Goal: Use online tool/utility: Utilize a website feature to perform a specific function

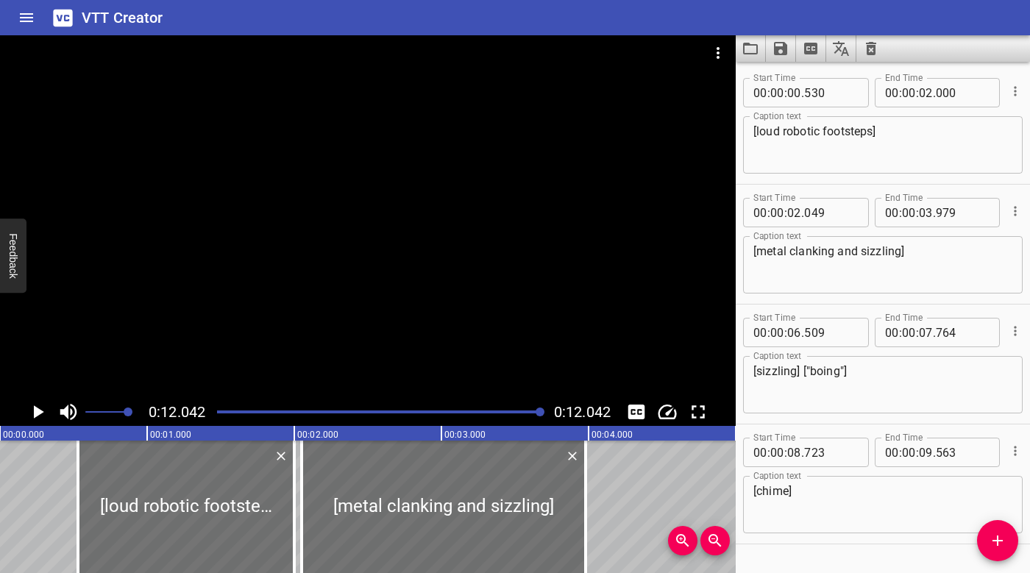
scroll to position [38, 0]
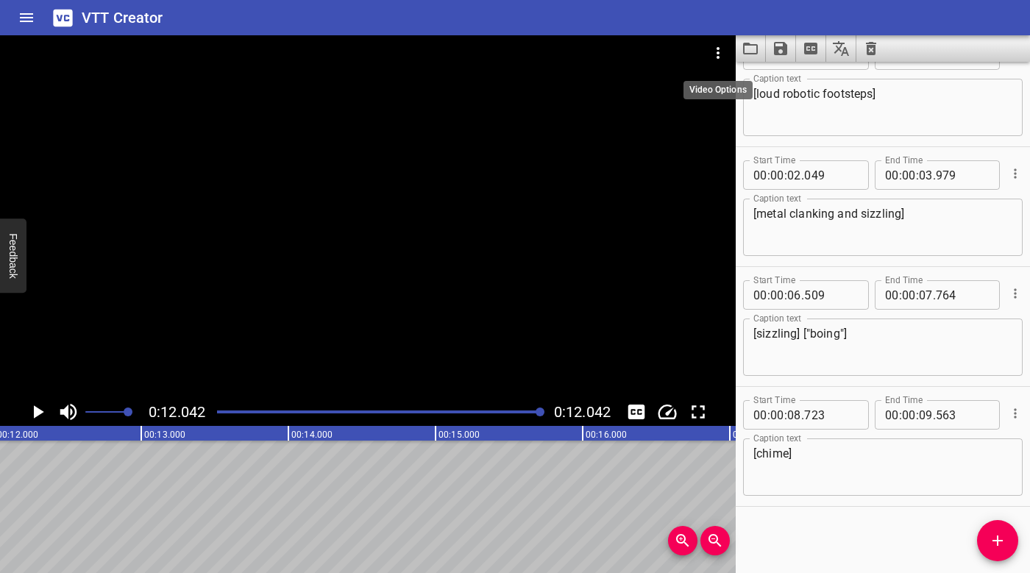
click at [712, 57] on icon "Video Options" at bounding box center [718, 53] width 18 height 18
click at [732, 55] on li "Select New Video File..." at bounding box center [773, 54] width 146 height 26
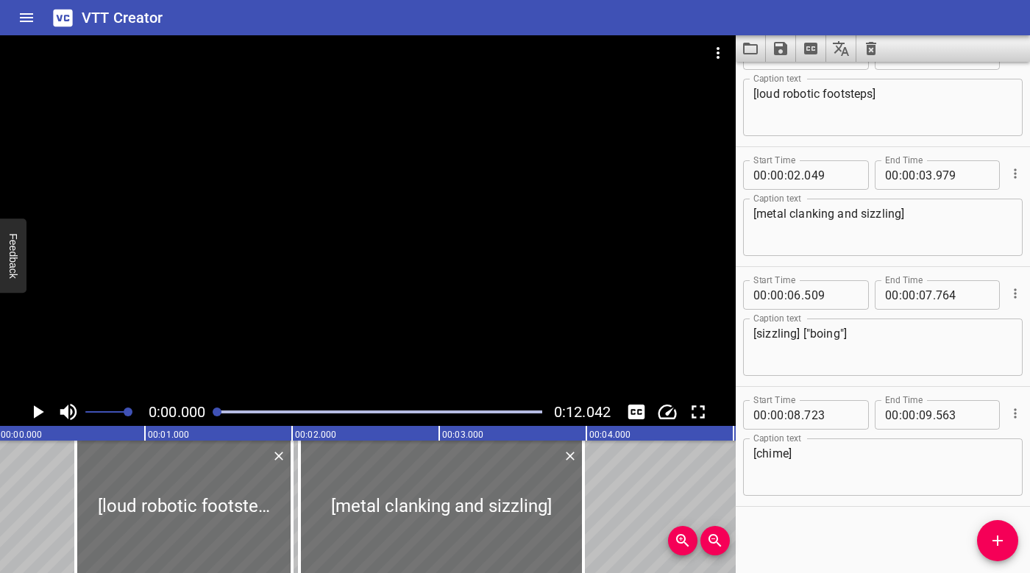
scroll to position [0, 0]
click at [227, 264] on div at bounding box center [367, 216] width 735 height 363
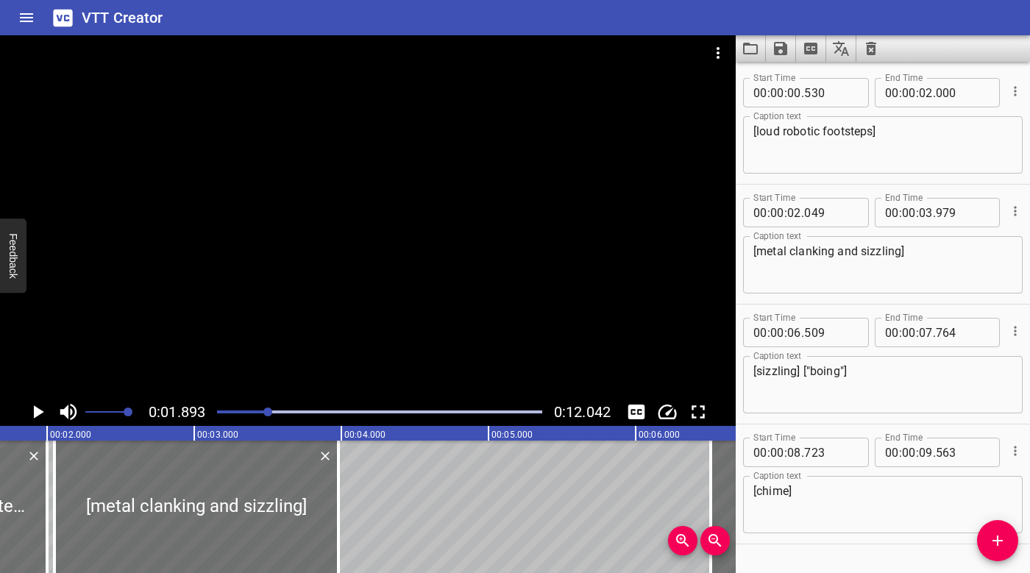
scroll to position [0, 278]
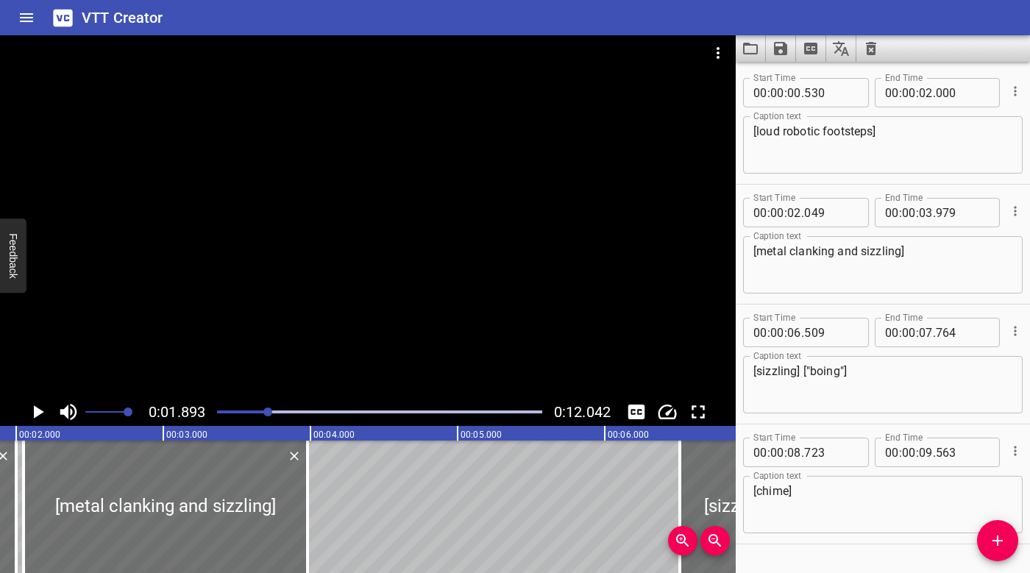
click at [220, 410] on div at bounding box center [379, 412] width 343 height 21
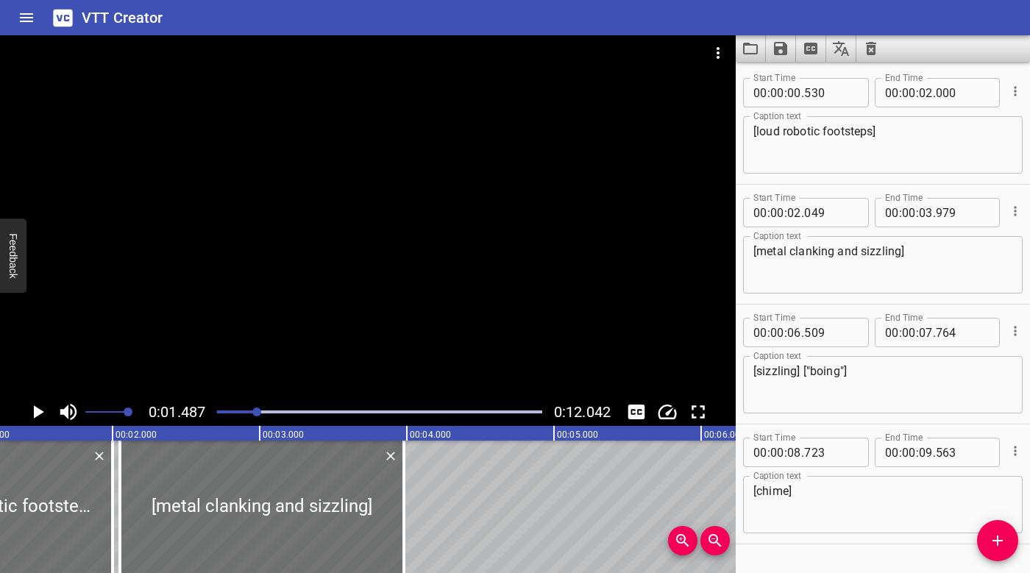
scroll to position [0, 218]
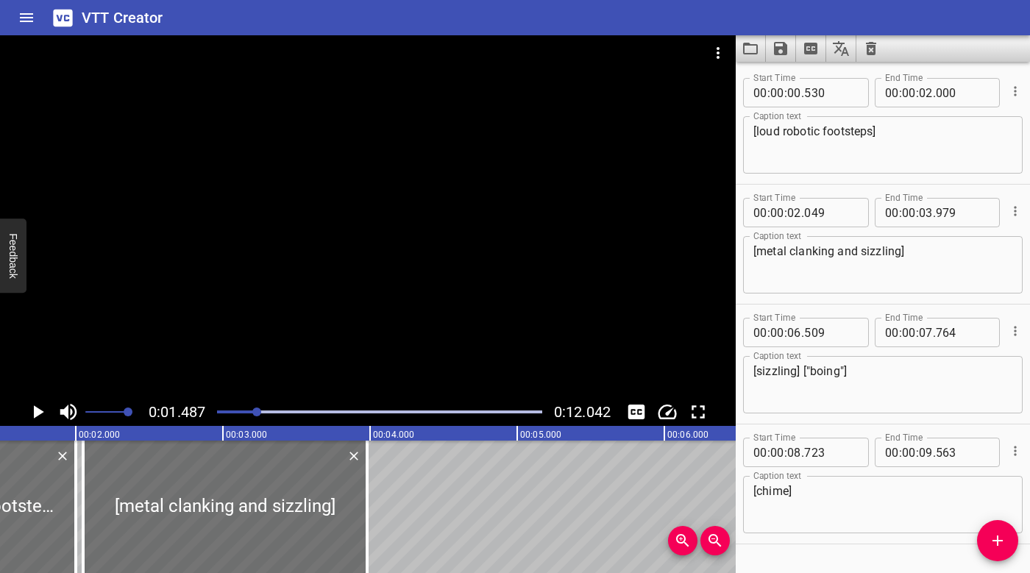
click at [217, 406] on div at bounding box center [379, 412] width 343 height 21
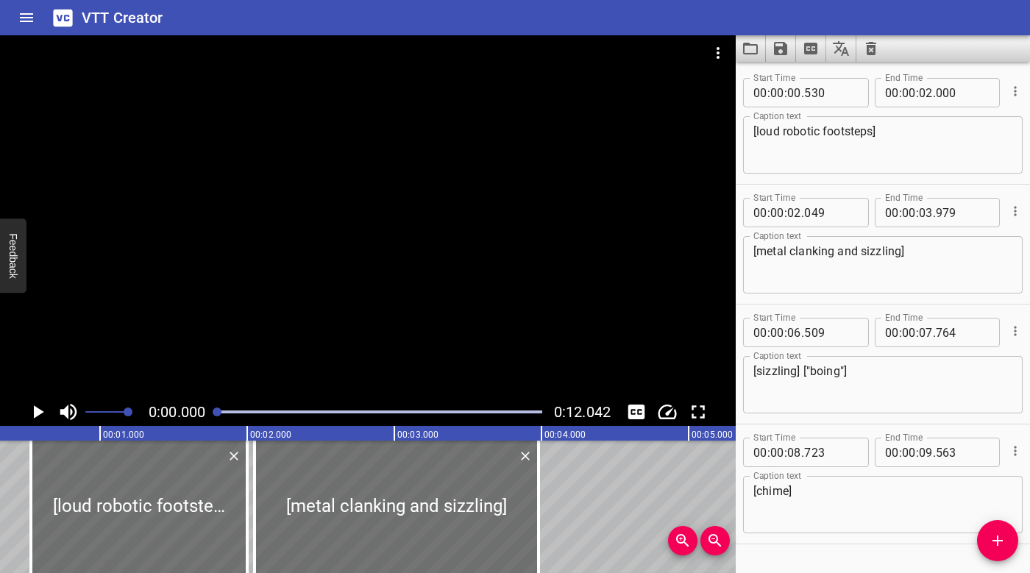
scroll to position [0, 0]
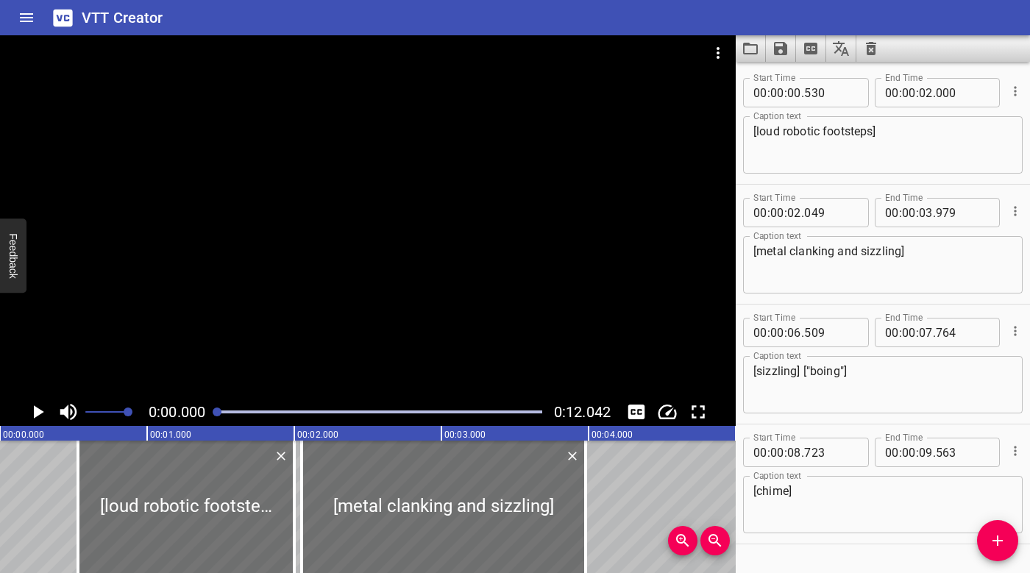
click at [254, 266] on div at bounding box center [367, 216] width 735 height 363
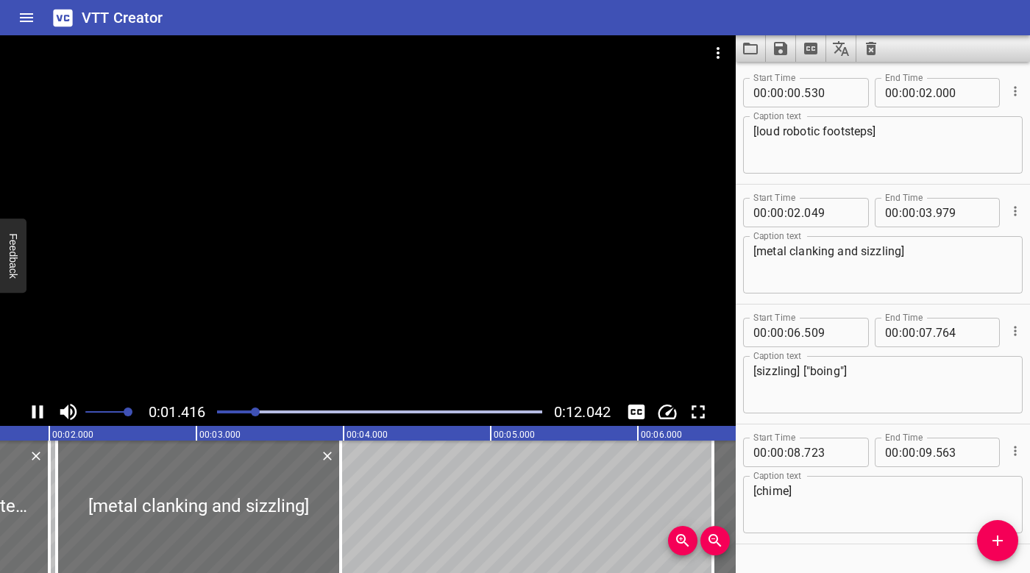
click at [221, 412] on div "Play progress" at bounding box center [93, 411] width 325 height 3
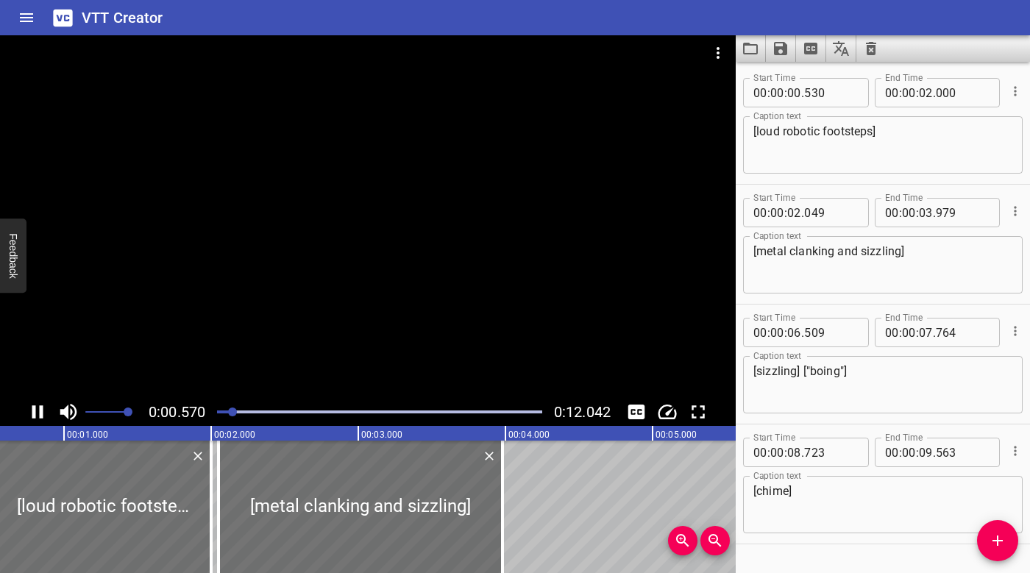
click at [243, 273] on div at bounding box center [367, 216] width 735 height 363
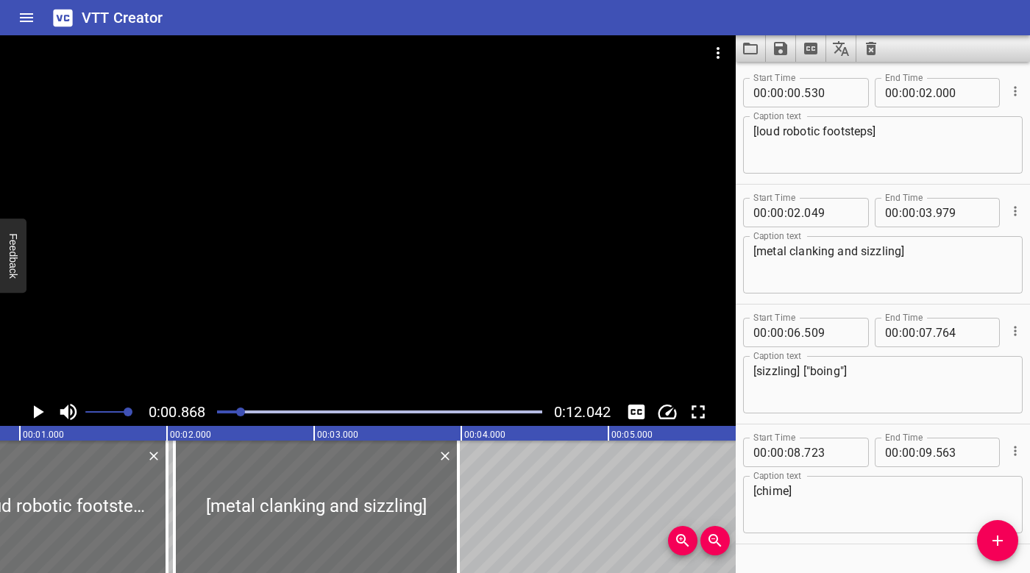
click at [221, 410] on div at bounding box center [379, 412] width 343 height 21
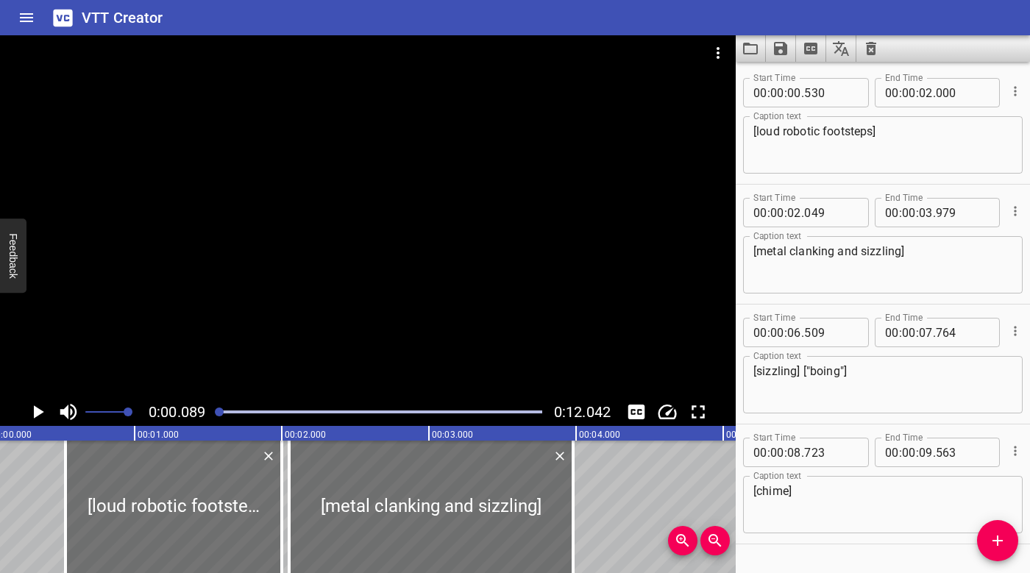
click at [224, 328] on div at bounding box center [367, 216] width 735 height 363
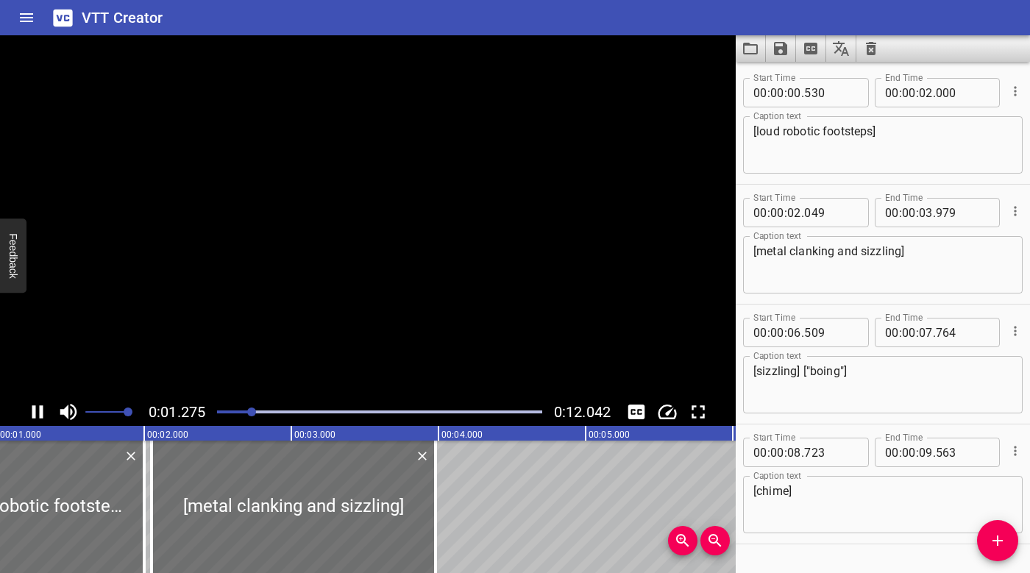
scroll to position [0, 196]
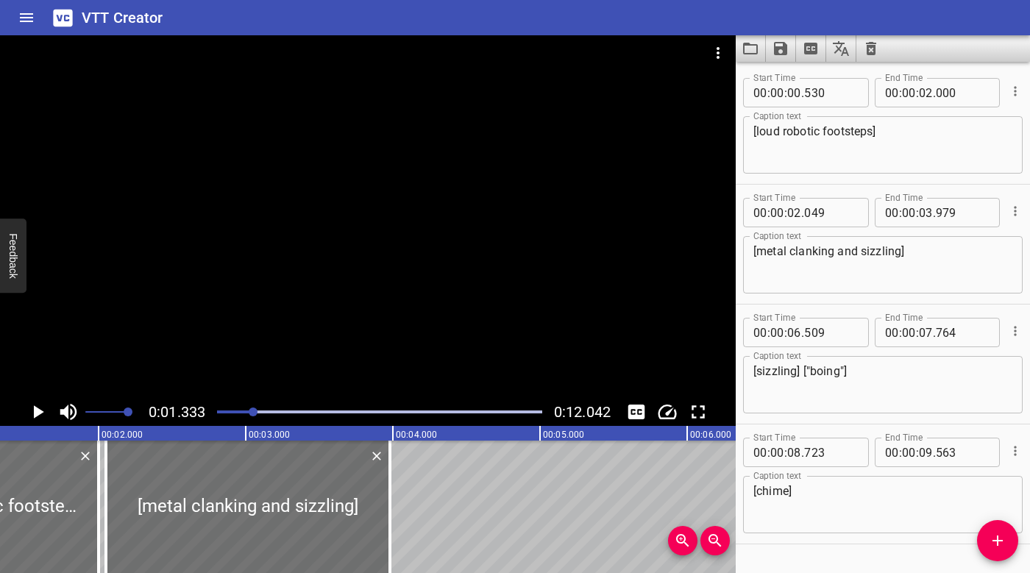
click at [218, 412] on div "Play progress" at bounding box center [90, 411] width 325 height 3
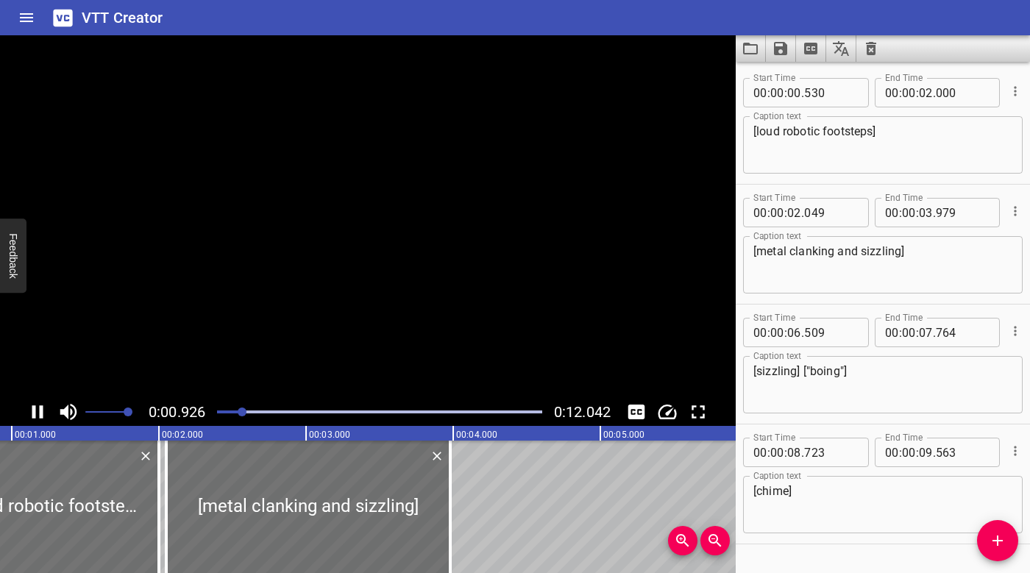
scroll to position [0, 170]
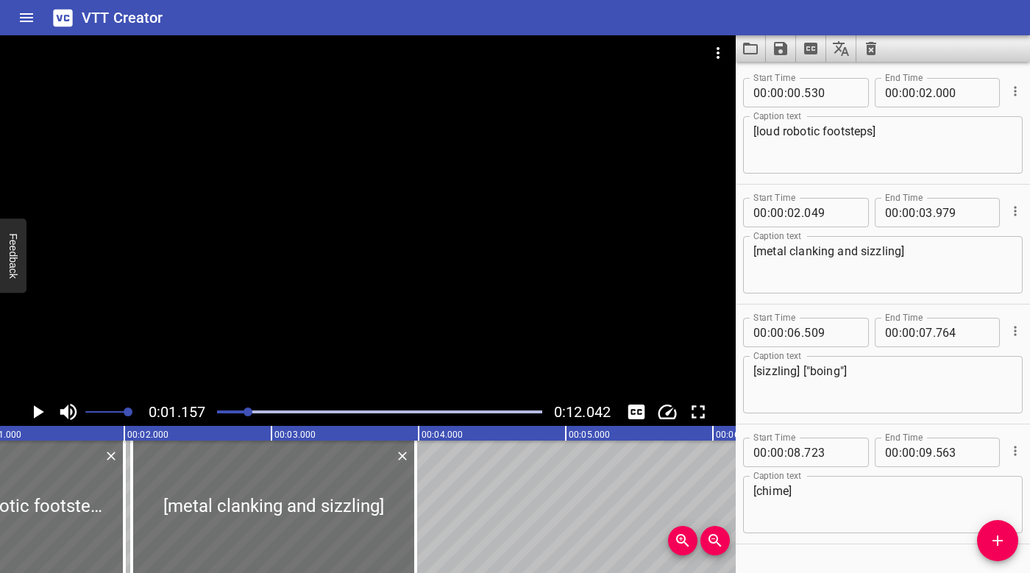
click at [220, 406] on div at bounding box center [379, 412] width 343 height 21
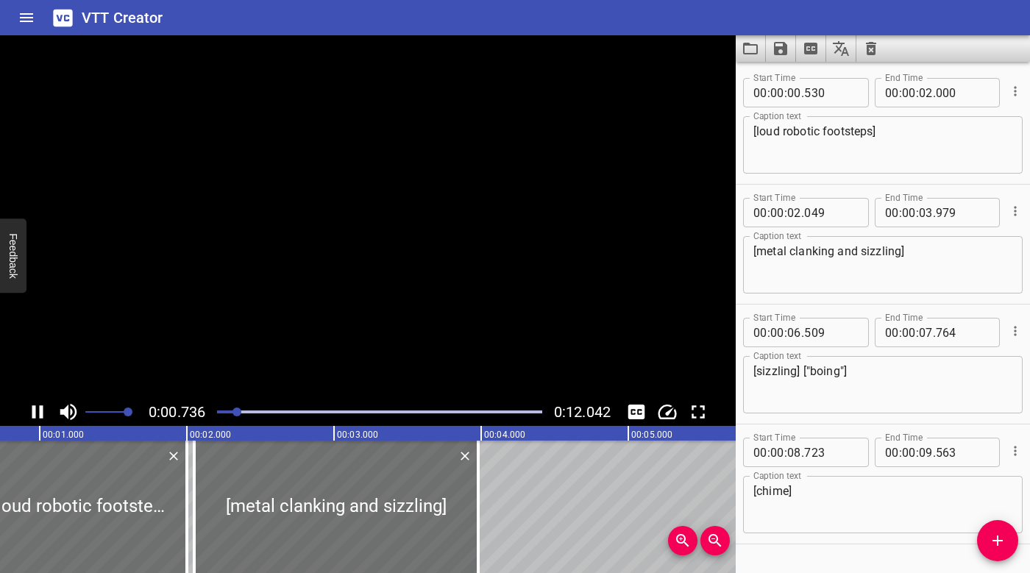
scroll to position [0, 137]
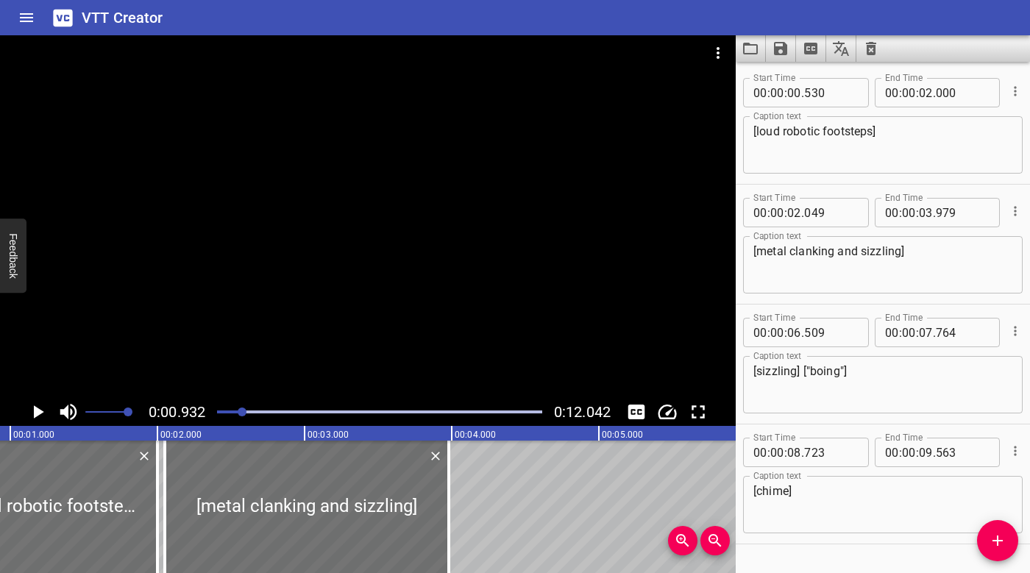
click at [218, 410] on div at bounding box center [379, 412] width 343 height 21
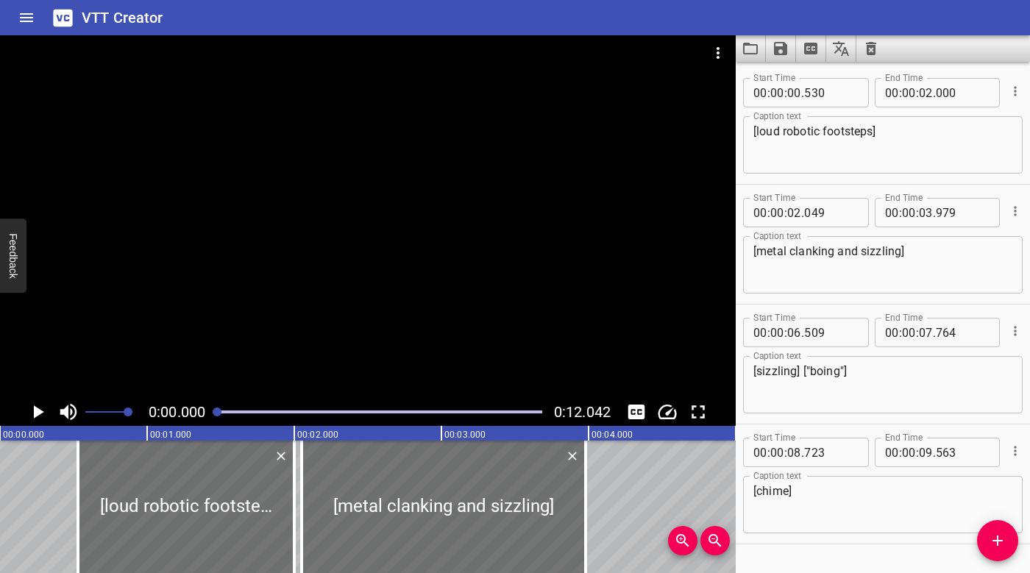
click at [240, 282] on div at bounding box center [367, 216] width 735 height 363
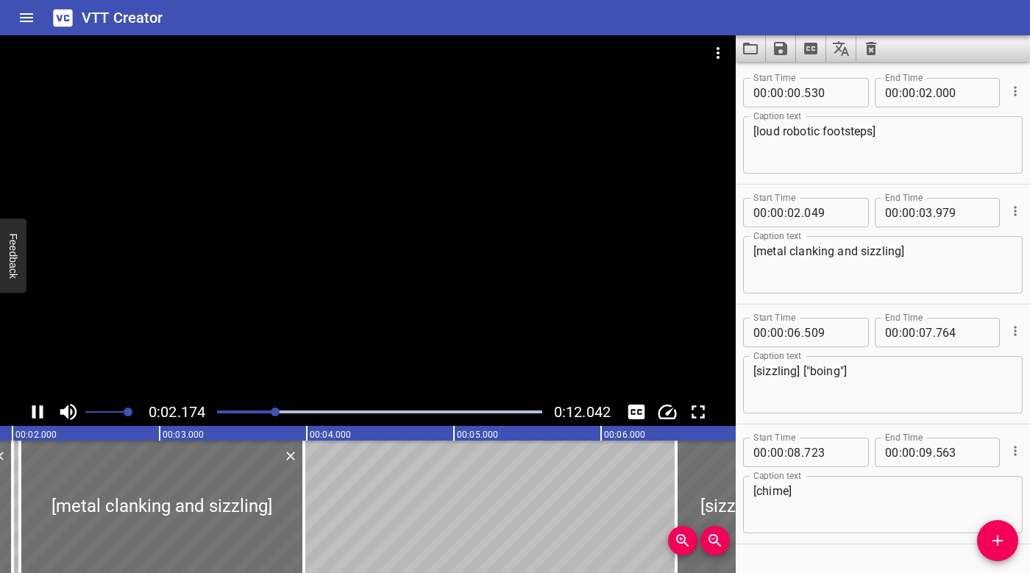
scroll to position [38, 0]
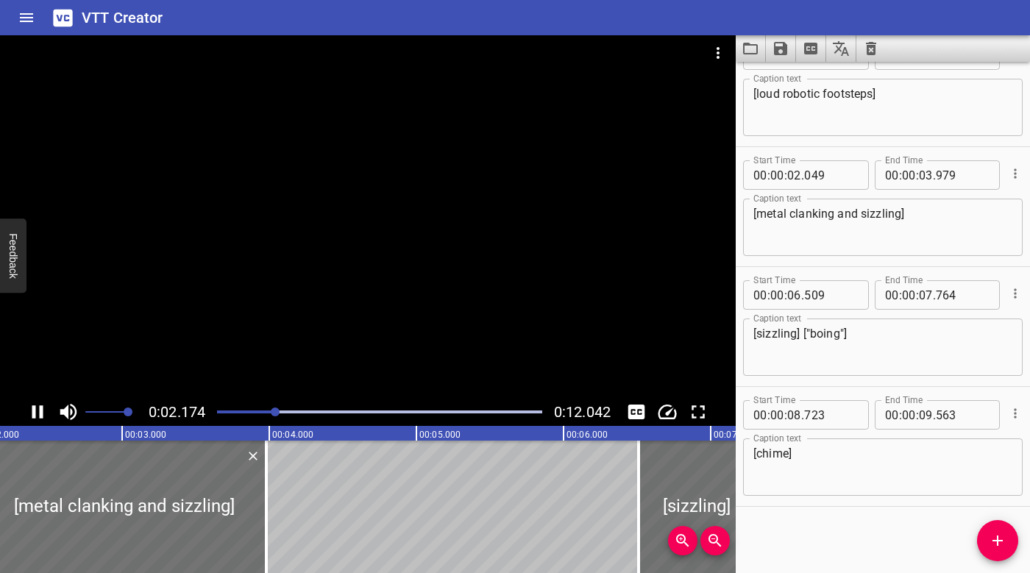
click at [224, 412] on div "Play progress" at bounding box center [113, 411] width 325 height 3
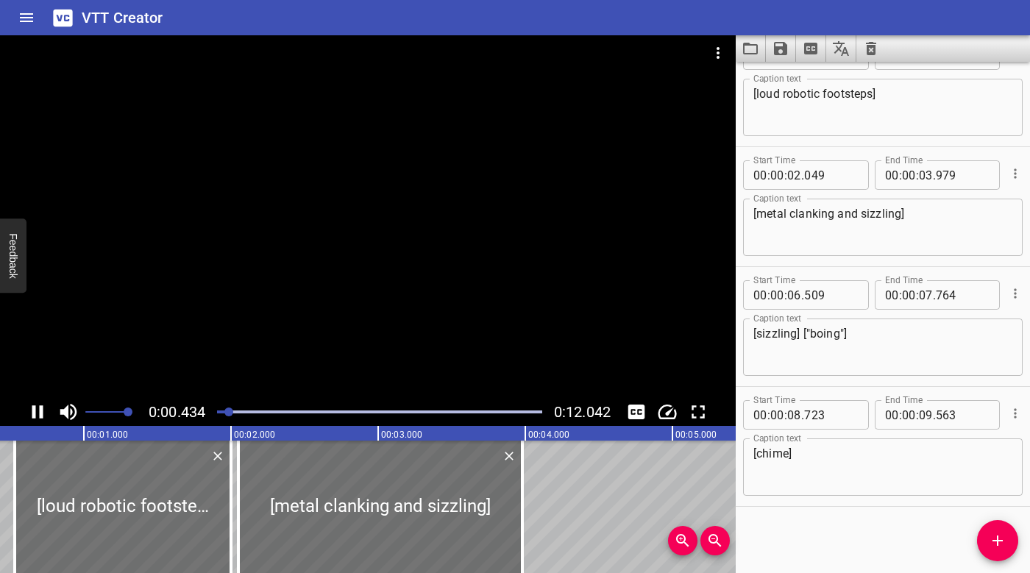
scroll to position [0, 0]
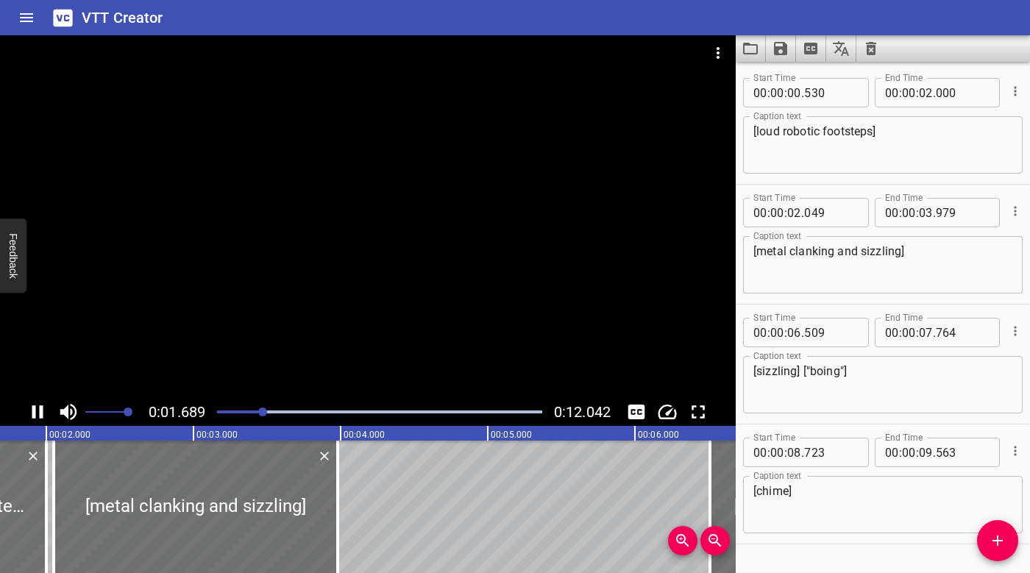
click at [217, 410] on div at bounding box center [379, 412] width 343 height 21
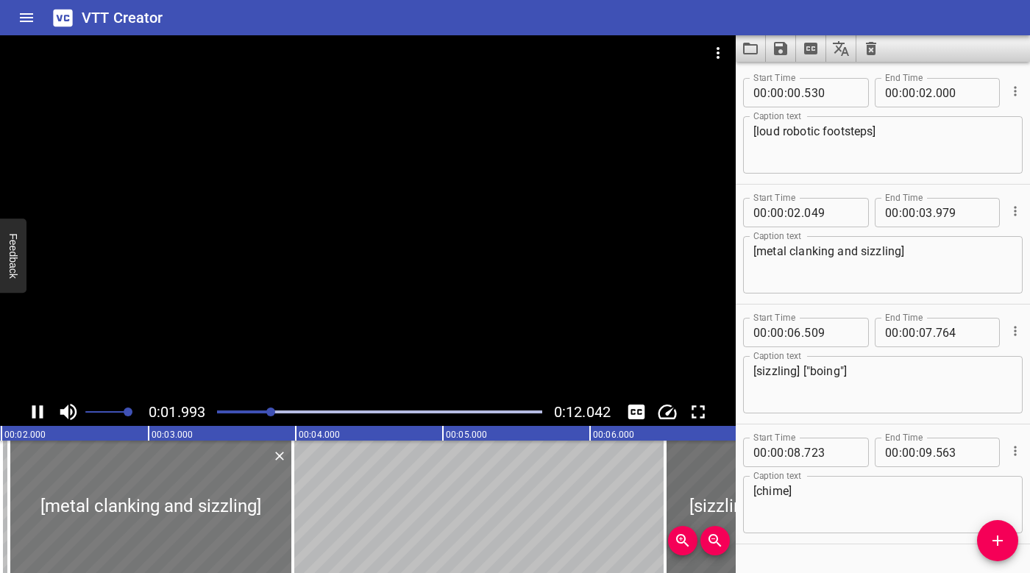
scroll to position [38, 0]
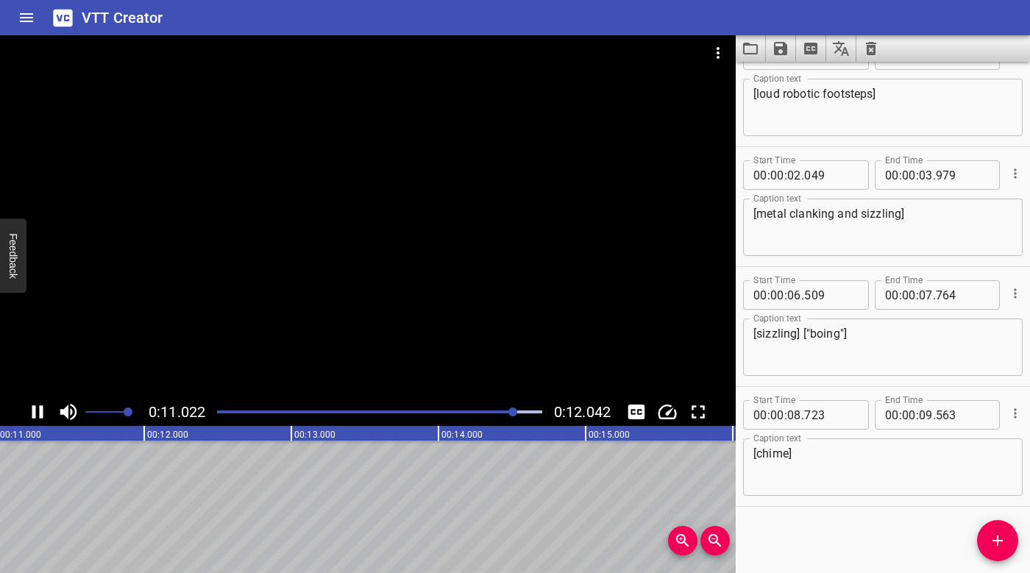
click at [216, 409] on div at bounding box center [379, 412] width 343 height 21
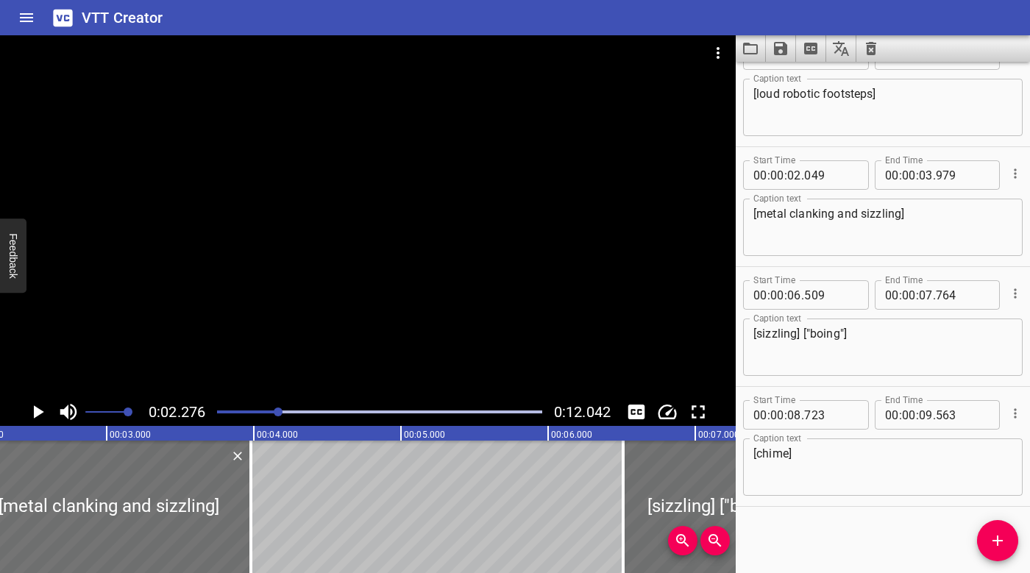
click at [216, 409] on div at bounding box center [379, 412] width 343 height 21
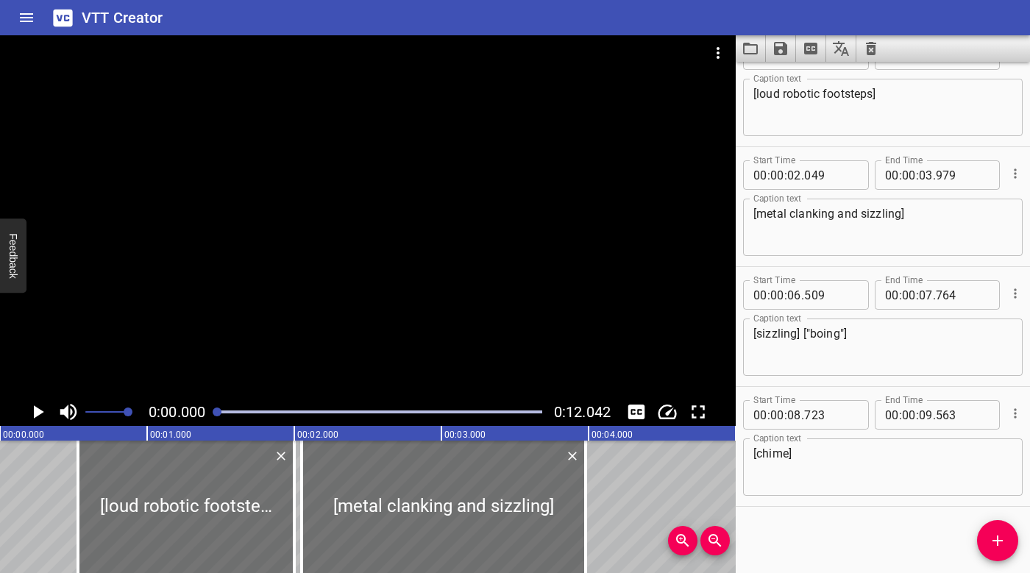
click at [232, 337] on div at bounding box center [367, 216] width 735 height 363
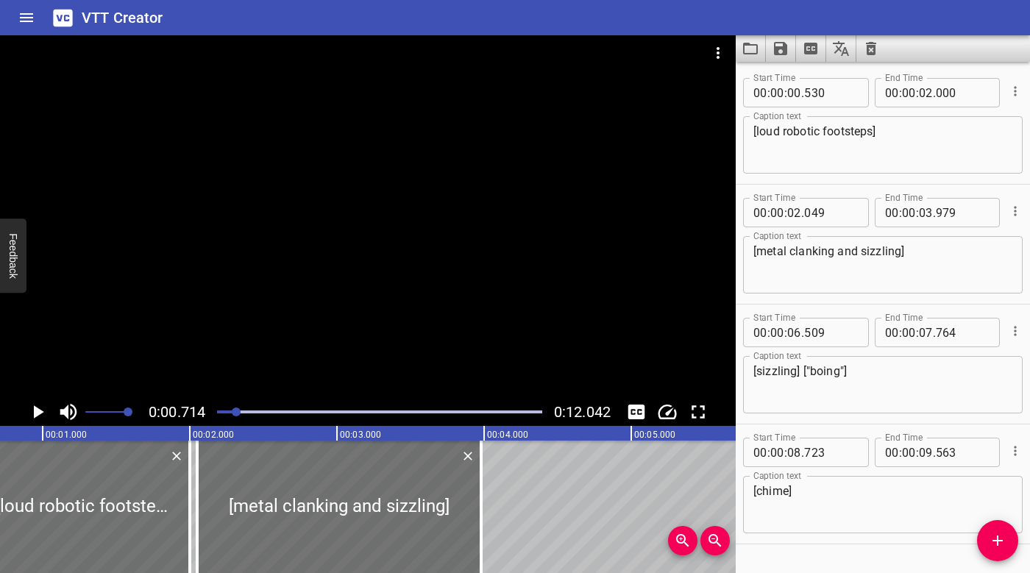
click at [217, 408] on div at bounding box center [379, 412] width 343 height 21
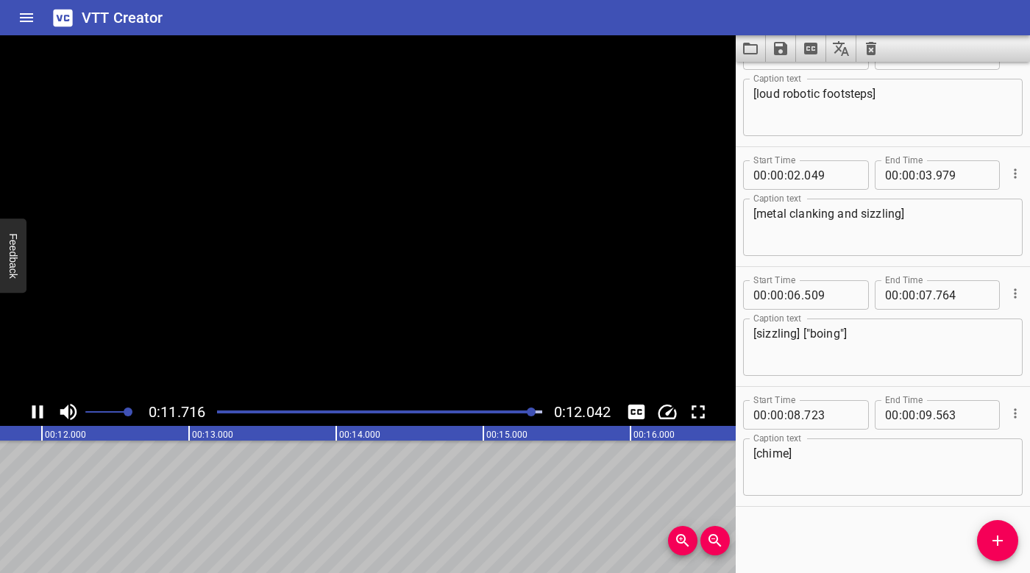
scroll to position [0, 1771]
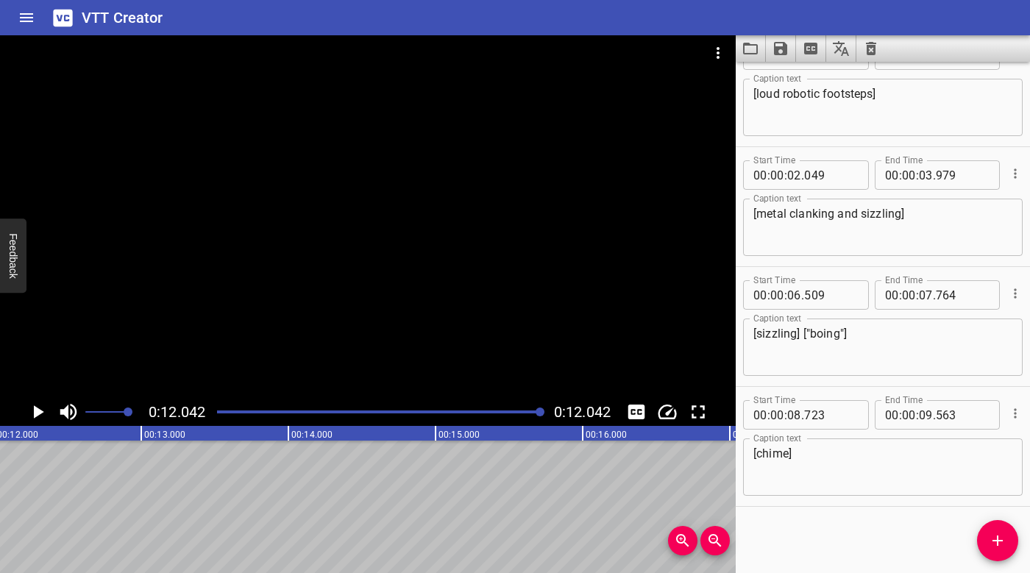
click at [217, 412] on div at bounding box center [379, 412] width 343 height 21
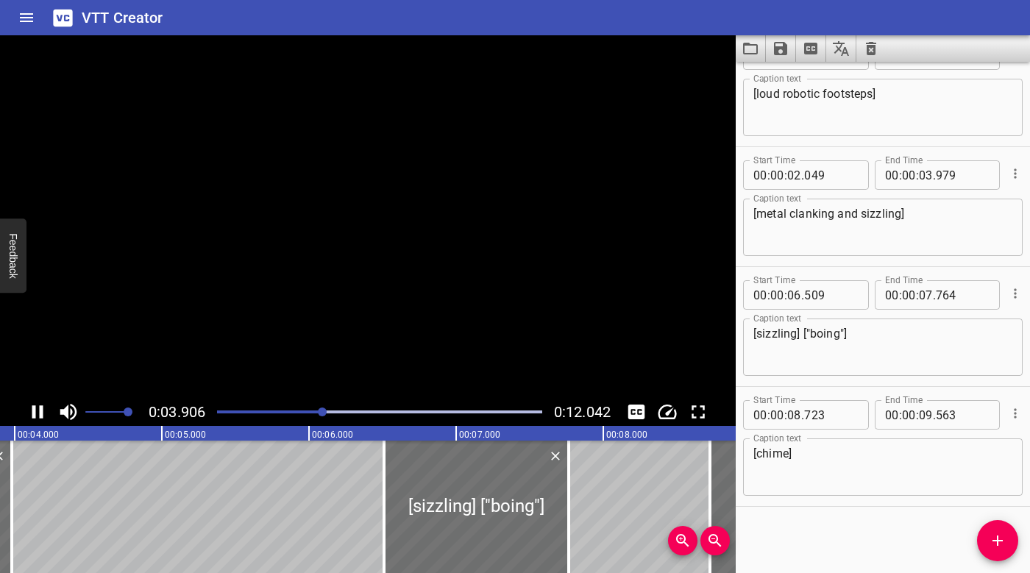
scroll to position [0, 616]
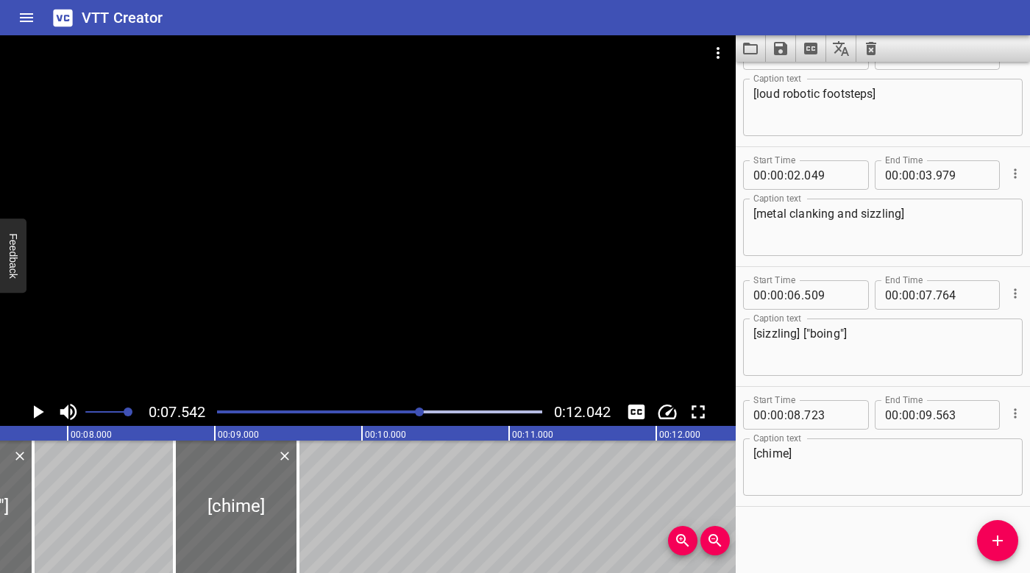
click at [394, 411] on div "Play progress" at bounding box center [258, 411] width 325 height 3
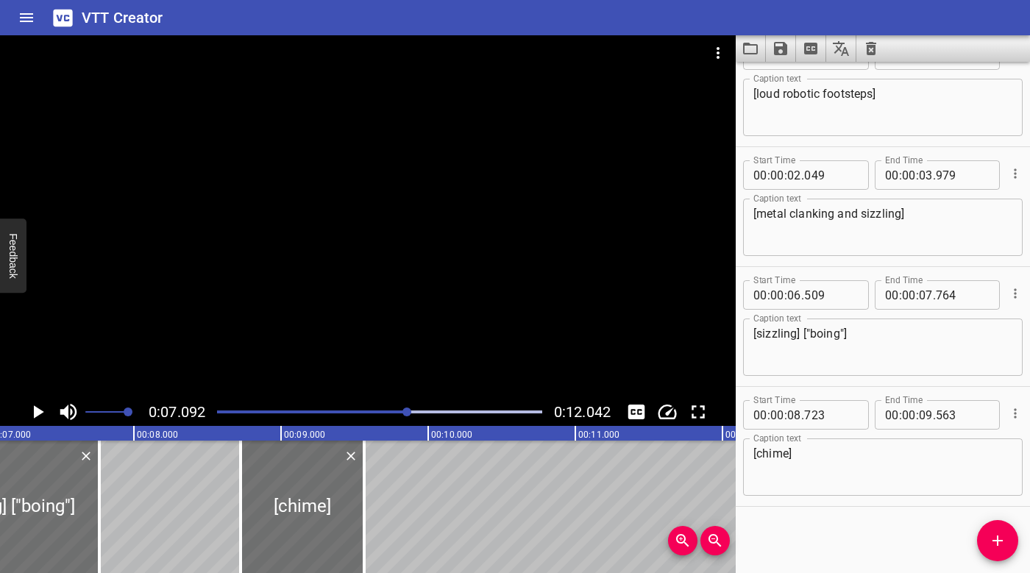
click at [362, 413] on div at bounding box center [379, 412] width 343 height 21
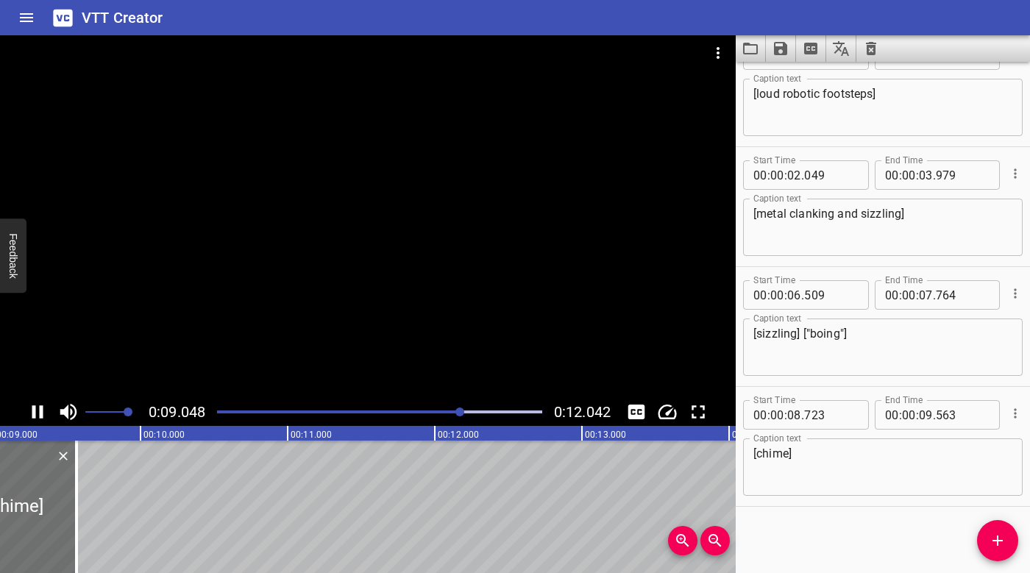
click at [318, 408] on div at bounding box center [379, 412] width 343 height 21
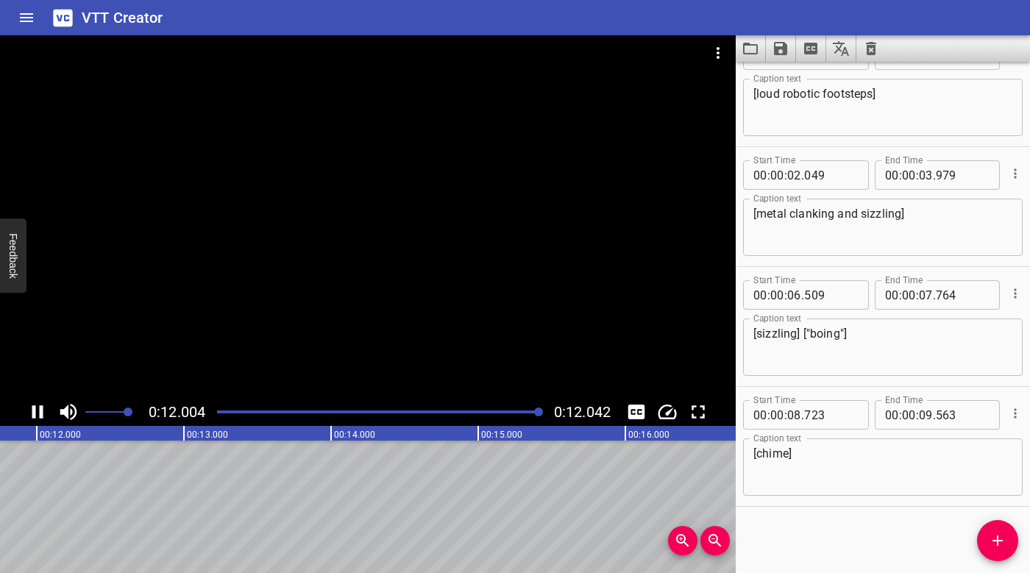
scroll to position [0, 1771]
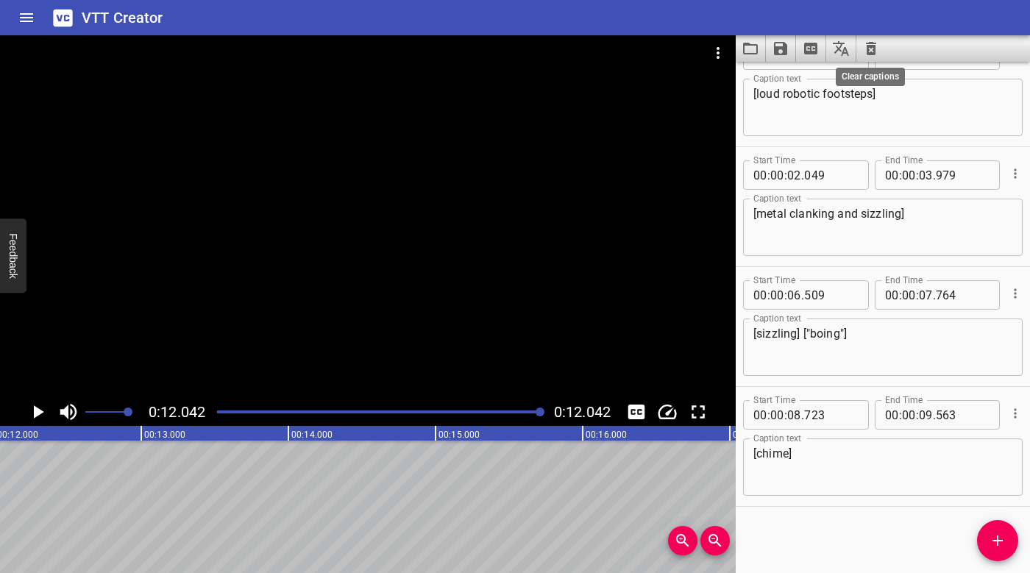
click at [870, 47] on icon "Clear captions" at bounding box center [871, 48] width 10 height 13
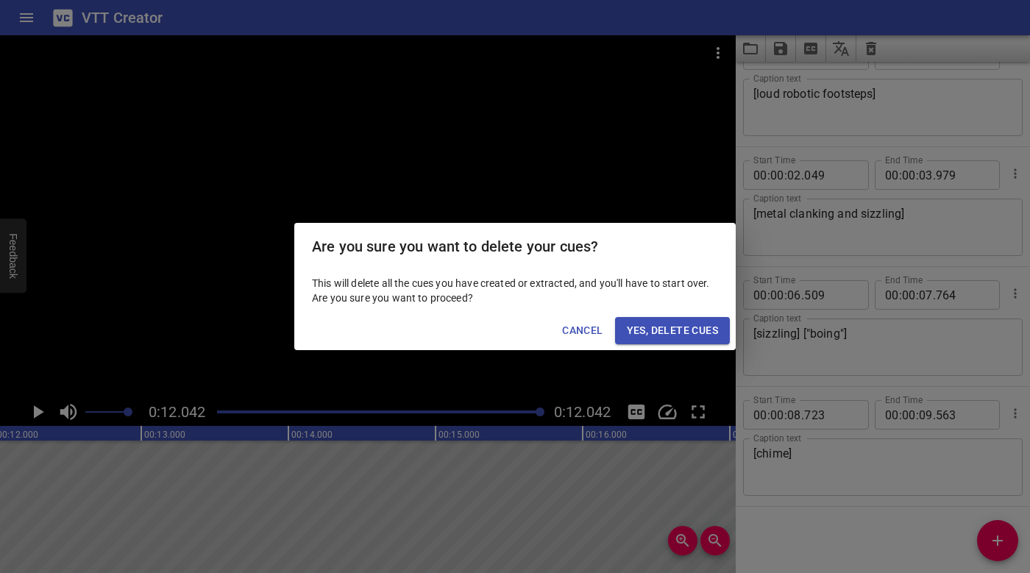
click at [703, 324] on span "Yes, Delete Cues" at bounding box center [672, 330] width 91 height 18
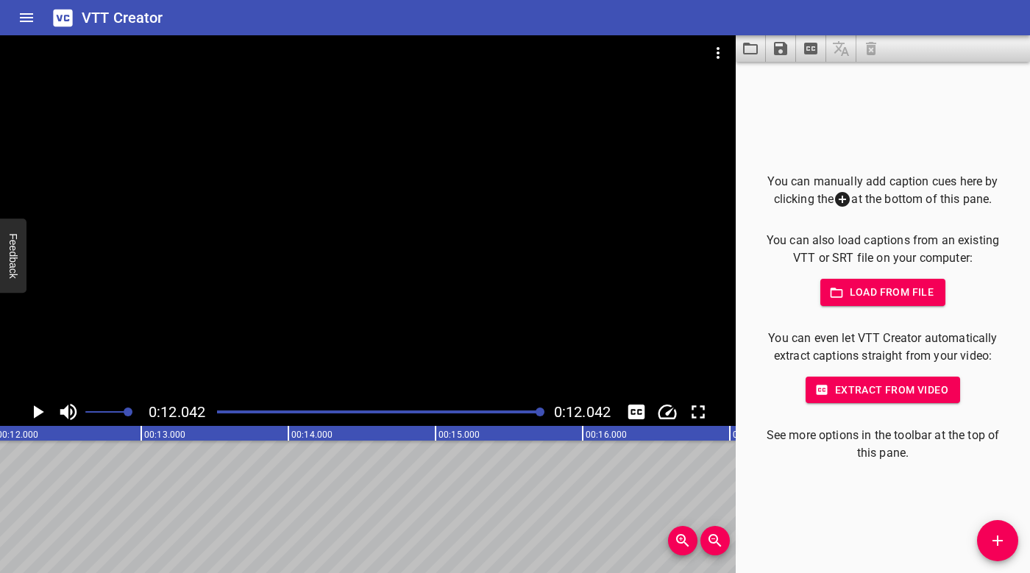
click at [859, 299] on span "Load from file" at bounding box center [883, 292] width 102 height 18
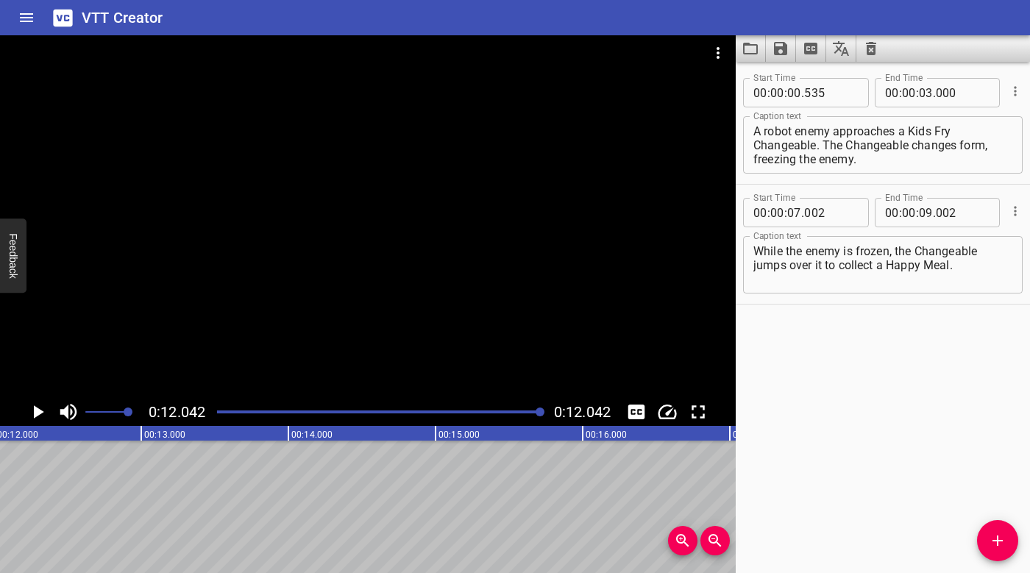
click at [346, 205] on div at bounding box center [367, 216] width 735 height 363
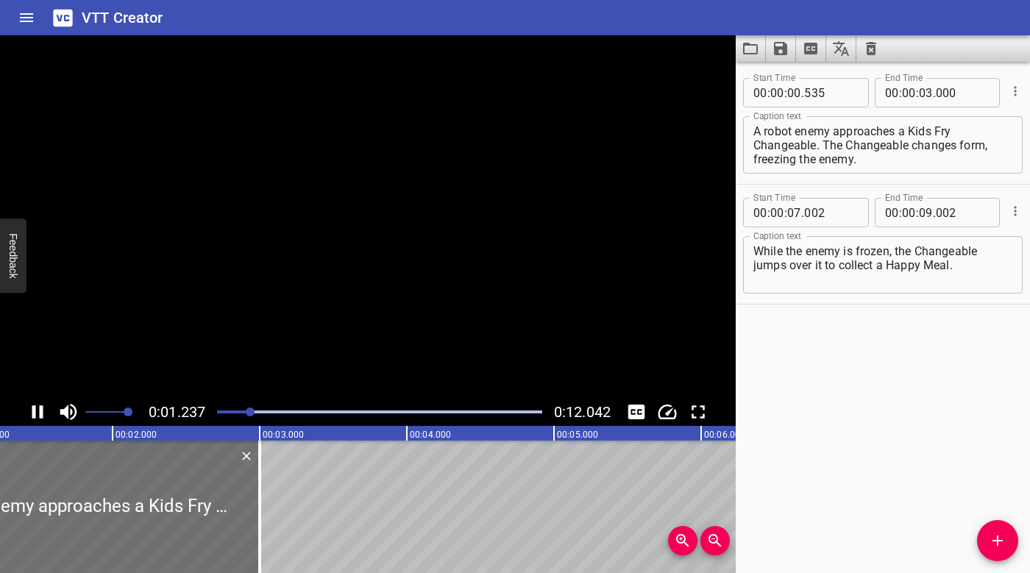
scroll to position [0, 221]
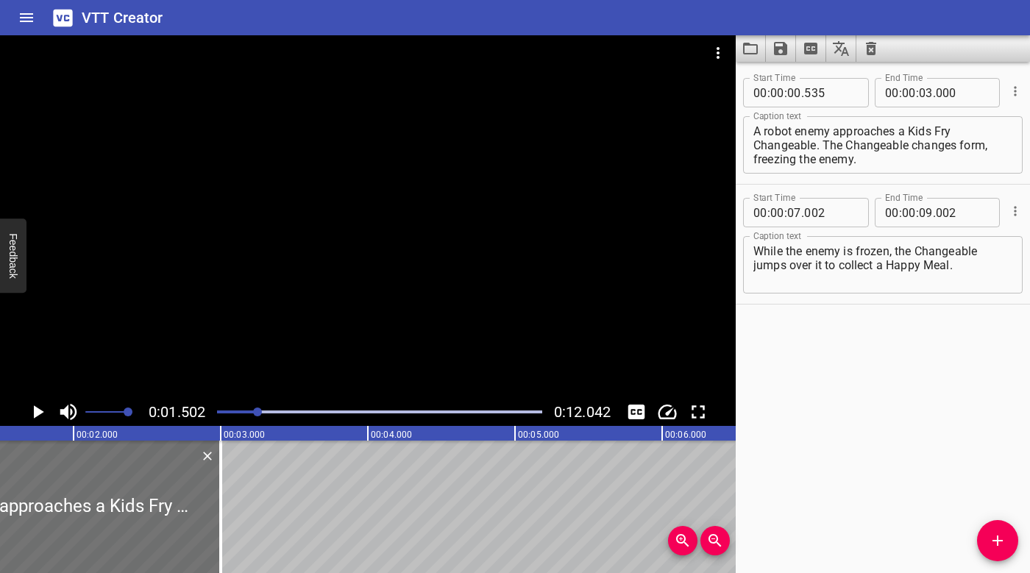
click at [218, 408] on div at bounding box center [379, 412] width 343 height 21
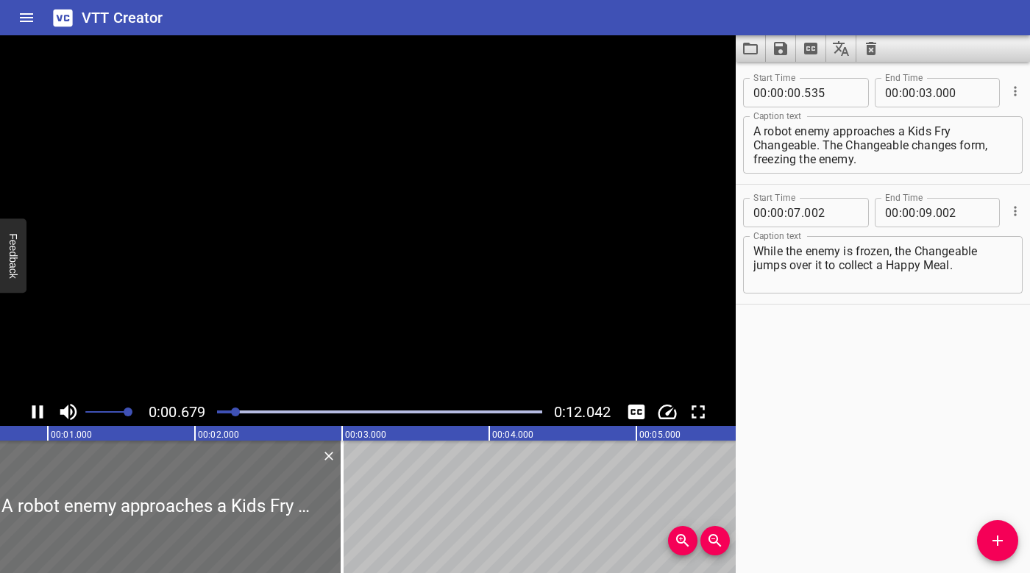
scroll to position [0, 136]
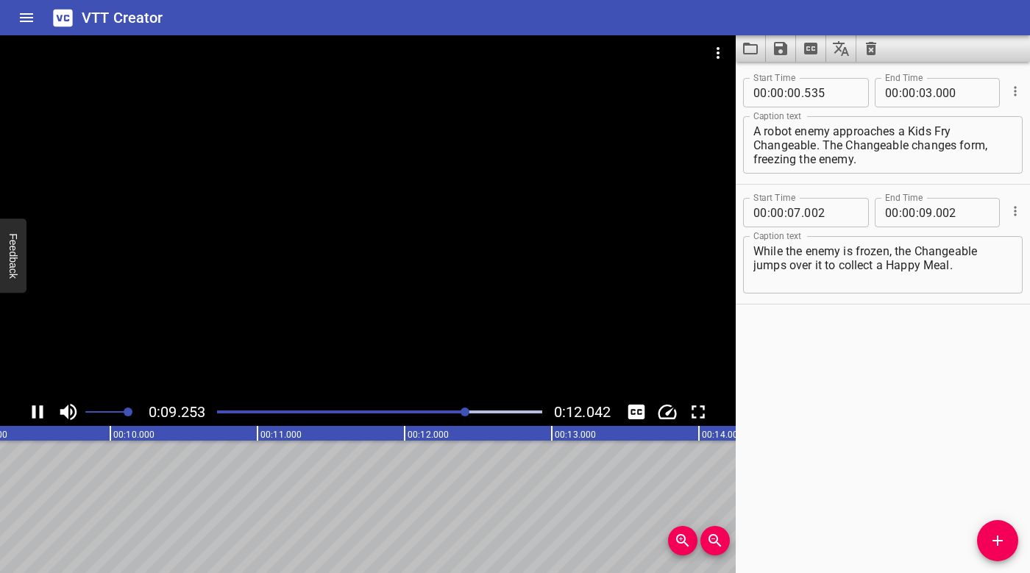
click at [356, 410] on div "Play progress" at bounding box center [304, 411] width 325 height 3
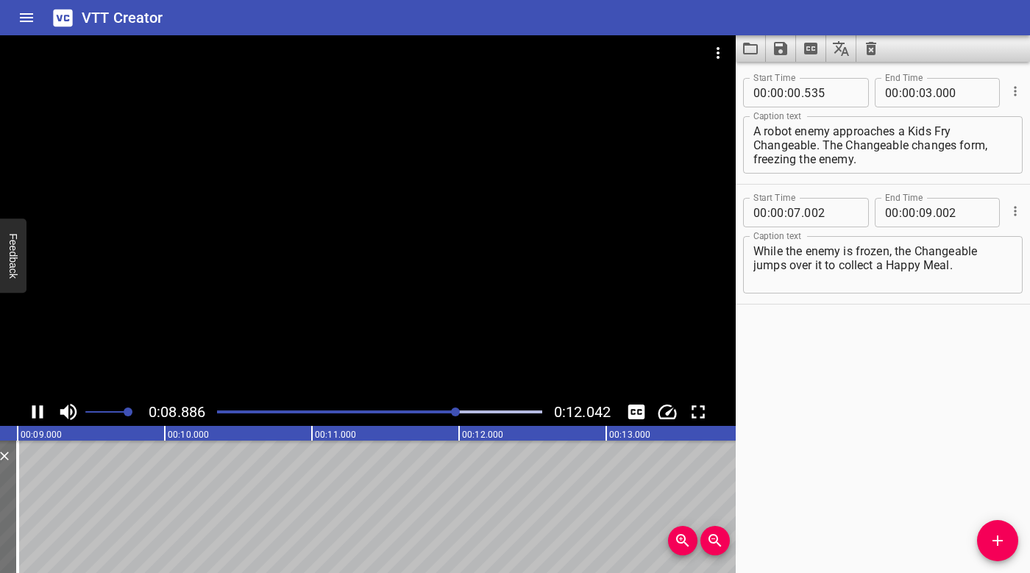
click at [432, 307] on div at bounding box center [367, 216] width 735 height 363
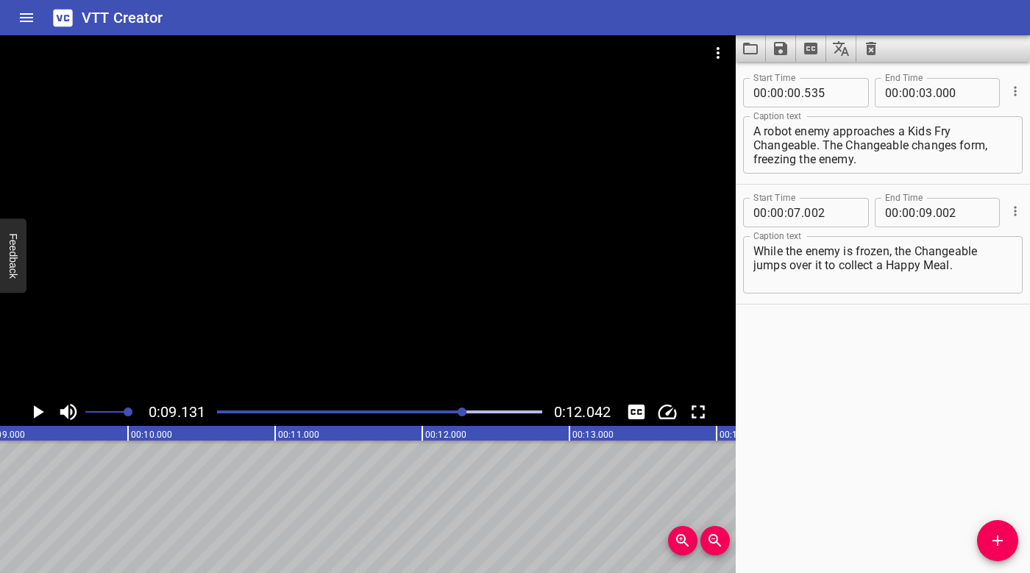
click at [432, 307] on div at bounding box center [367, 216] width 735 height 363
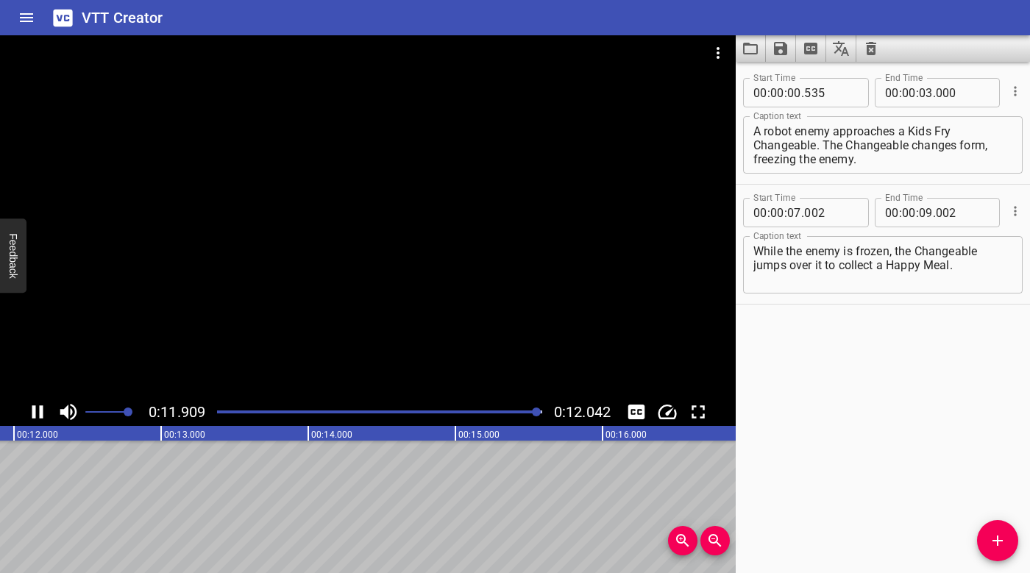
scroll to position [0, 1771]
click at [404, 248] on div at bounding box center [367, 216] width 735 height 363
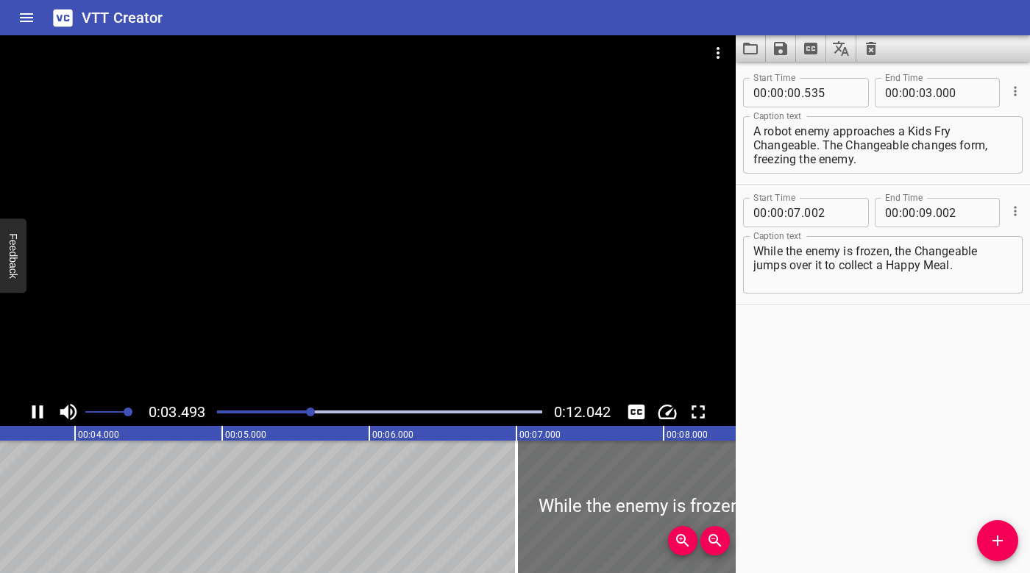
click at [408, 248] on div at bounding box center [367, 216] width 735 height 363
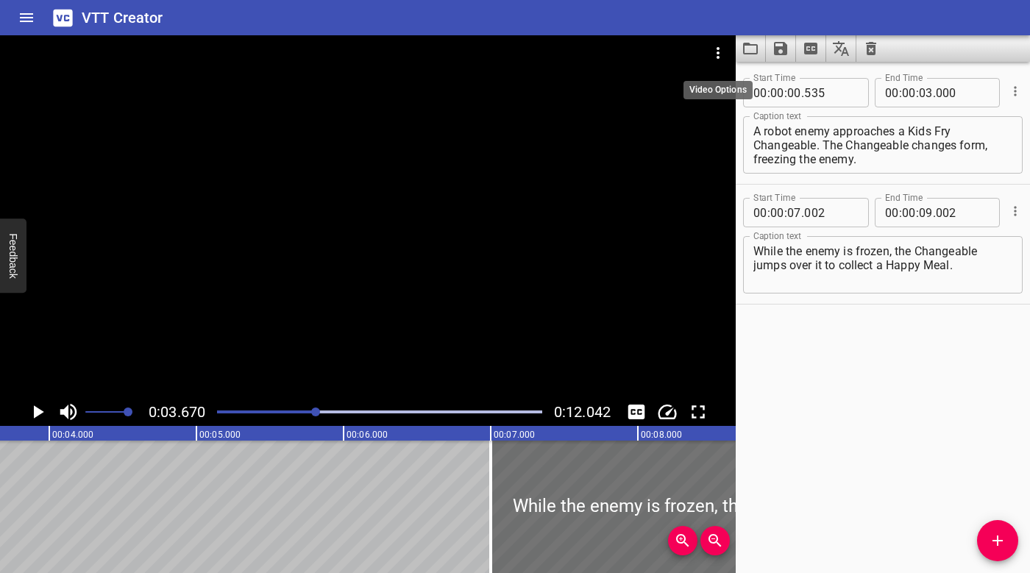
click at [718, 46] on icon "Video Options" at bounding box center [718, 53] width 18 height 18
click at [771, 60] on li "Select New Video File..." at bounding box center [773, 54] width 146 height 26
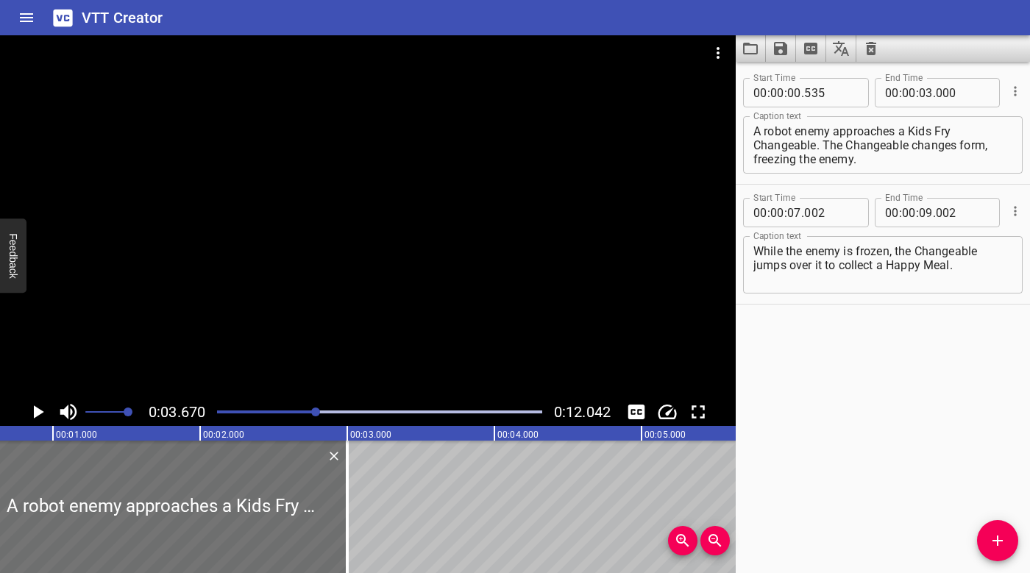
scroll to position [0, 0]
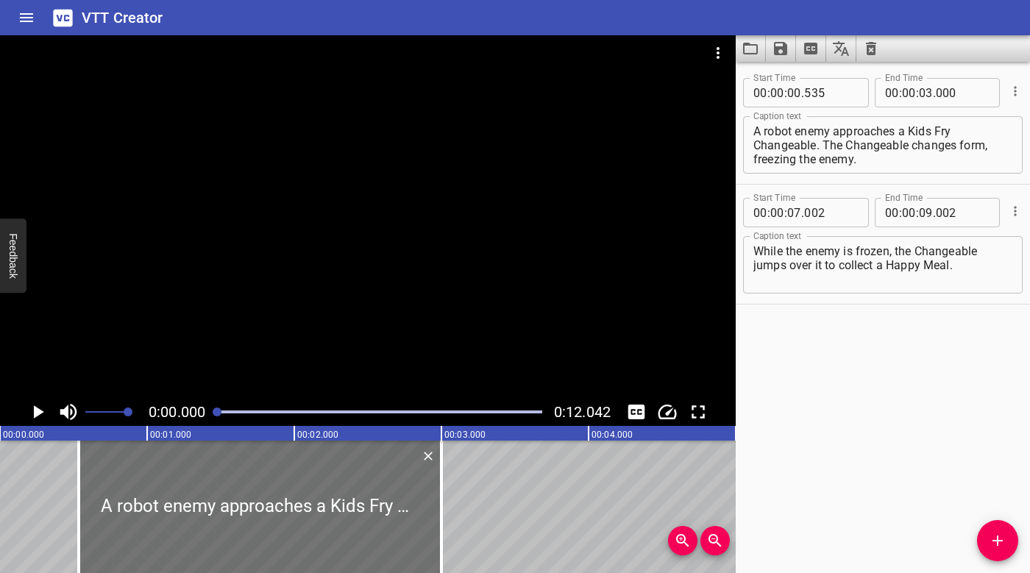
click at [332, 229] on div at bounding box center [367, 216] width 735 height 363
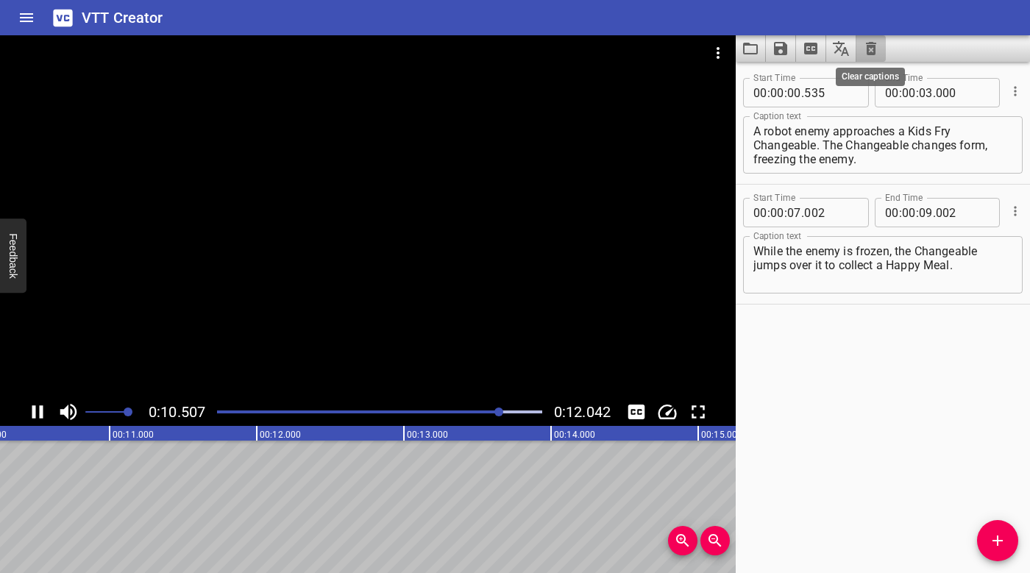
click at [870, 44] on icon "Clear captions" at bounding box center [871, 48] width 10 height 13
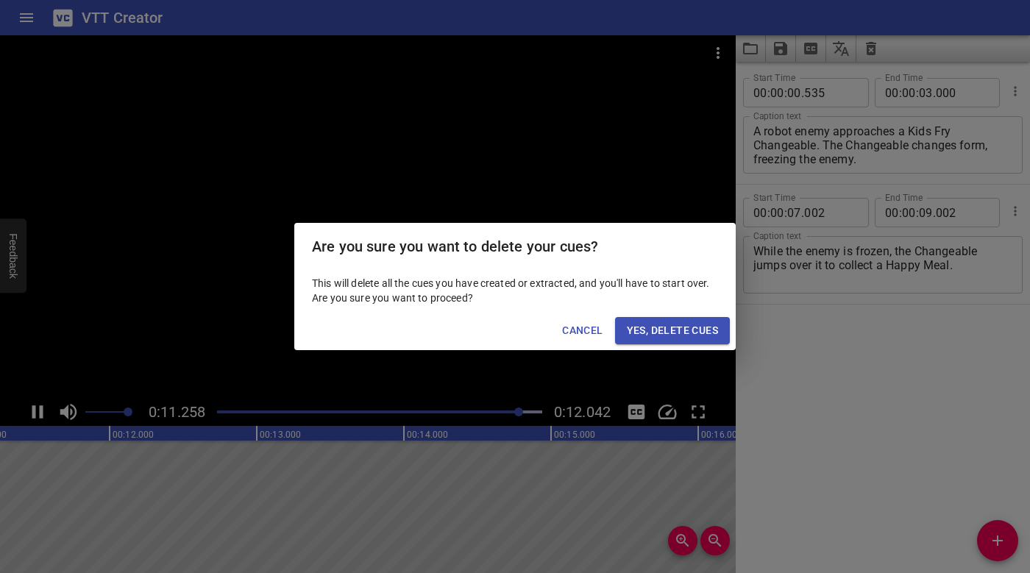
click at [686, 332] on span "Yes, Delete Cues" at bounding box center [672, 330] width 91 height 18
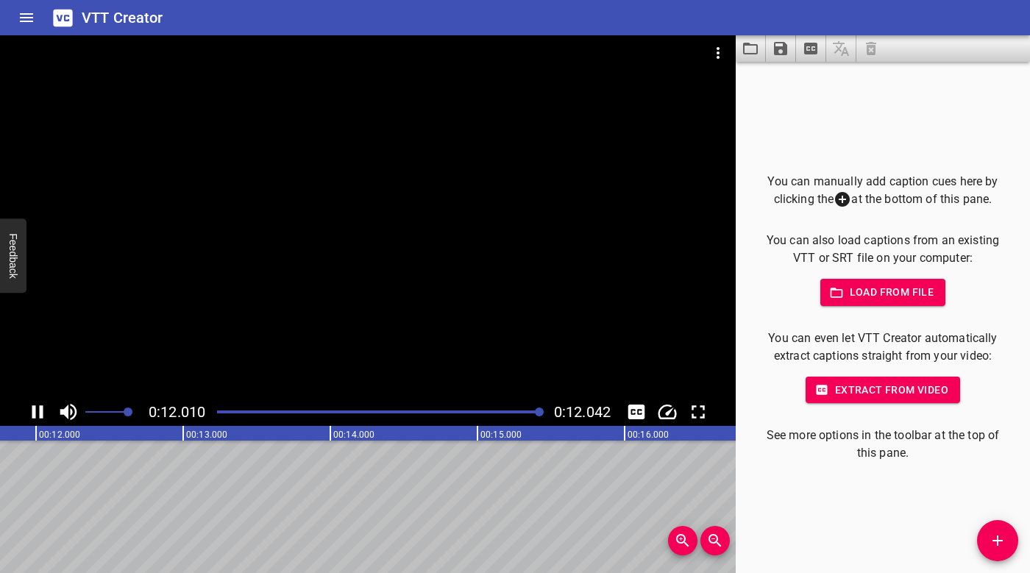
scroll to position [0, 1771]
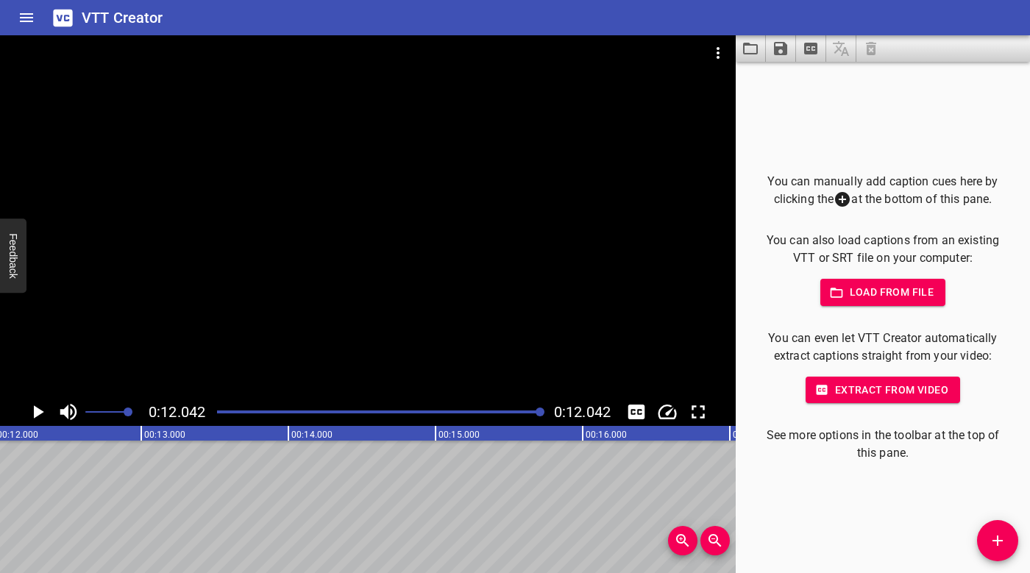
click at [883, 290] on span "Load from file" at bounding box center [883, 292] width 102 height 18
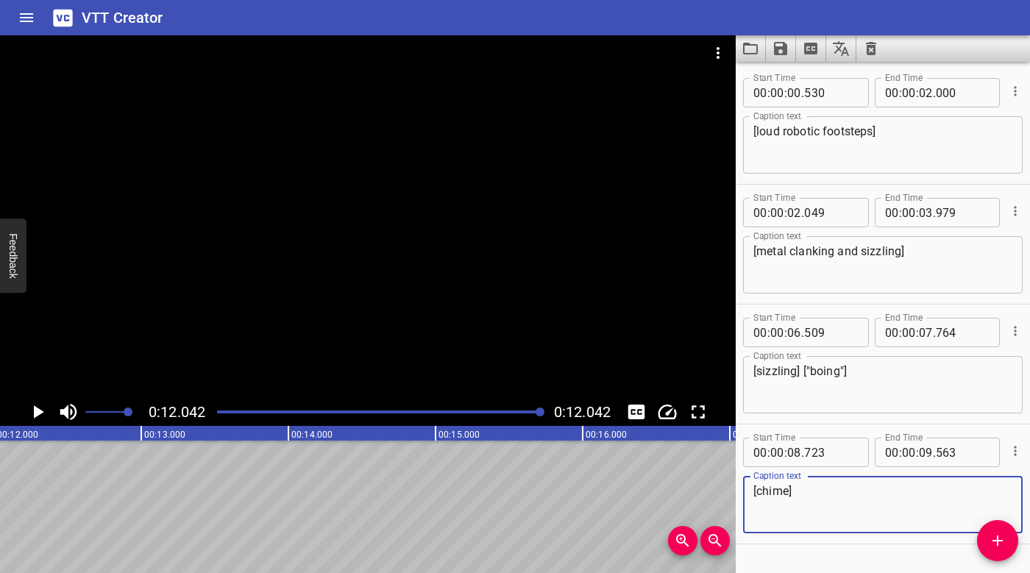
click at [364, 246] on div at bounding box center [367, 216] width 735 height 363
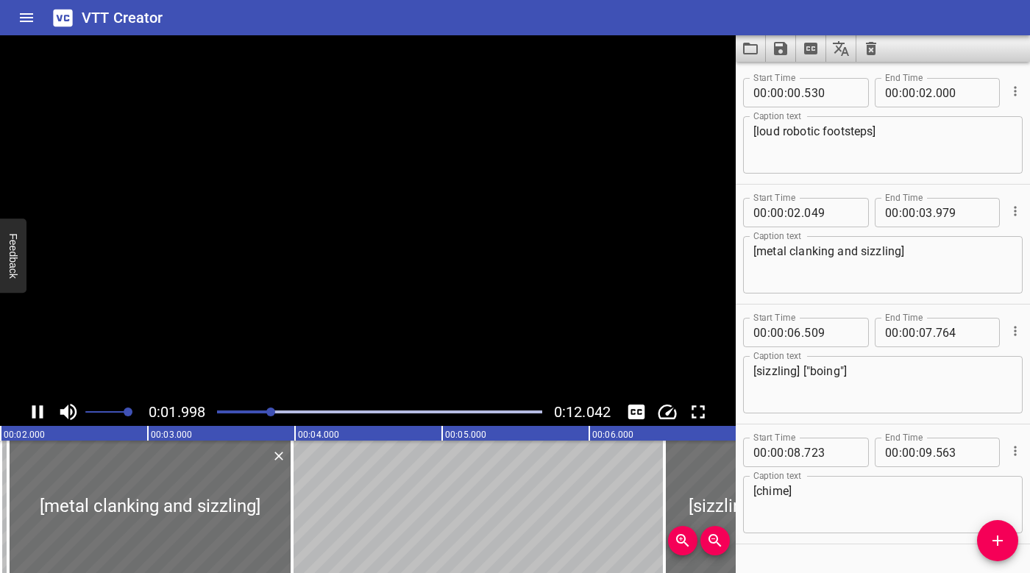
scroll to position [38, 0]
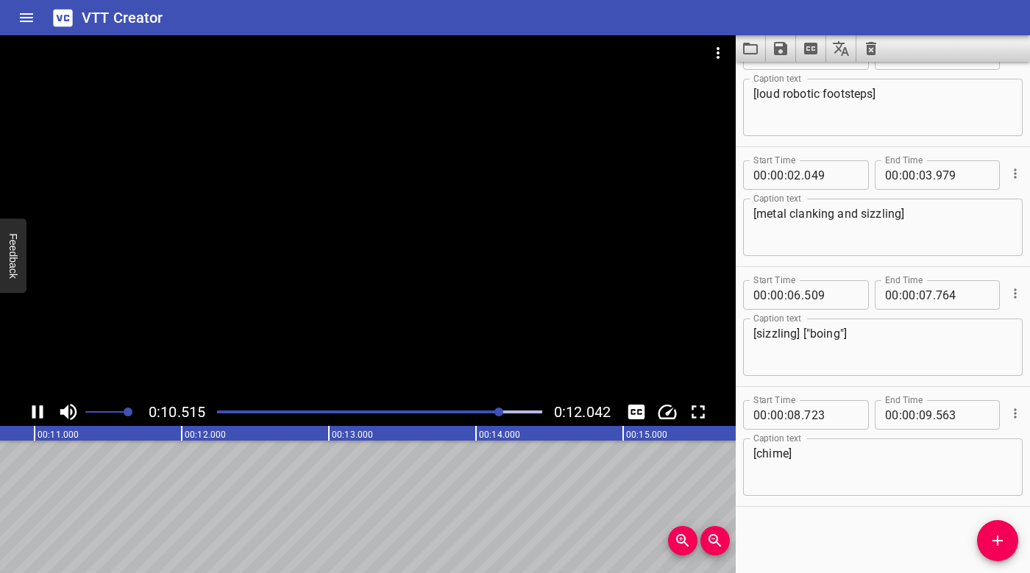
click at [330, 413] on div at bounding box center [379, 412] width 343 height 21
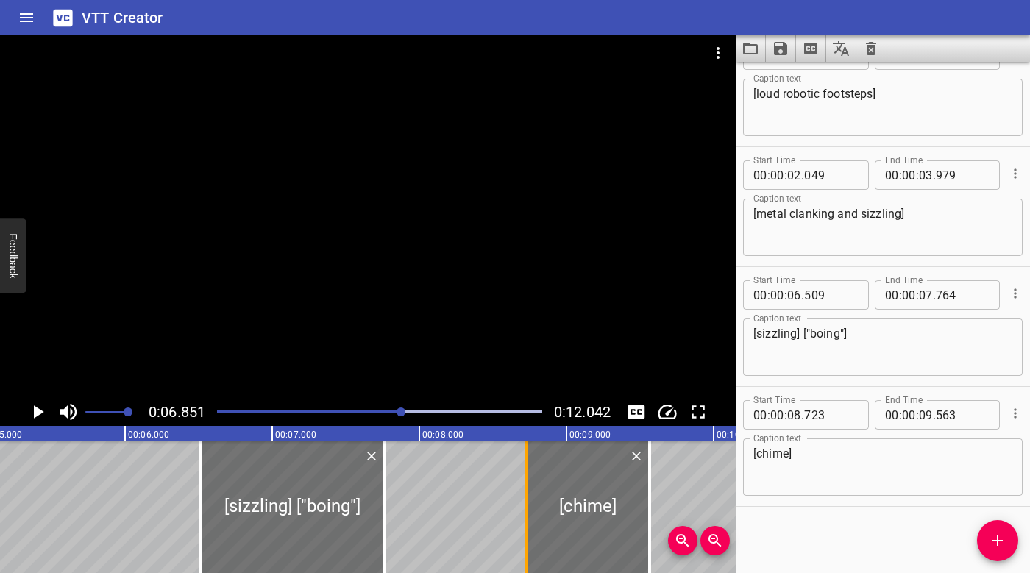
scroll to position [0, 676]
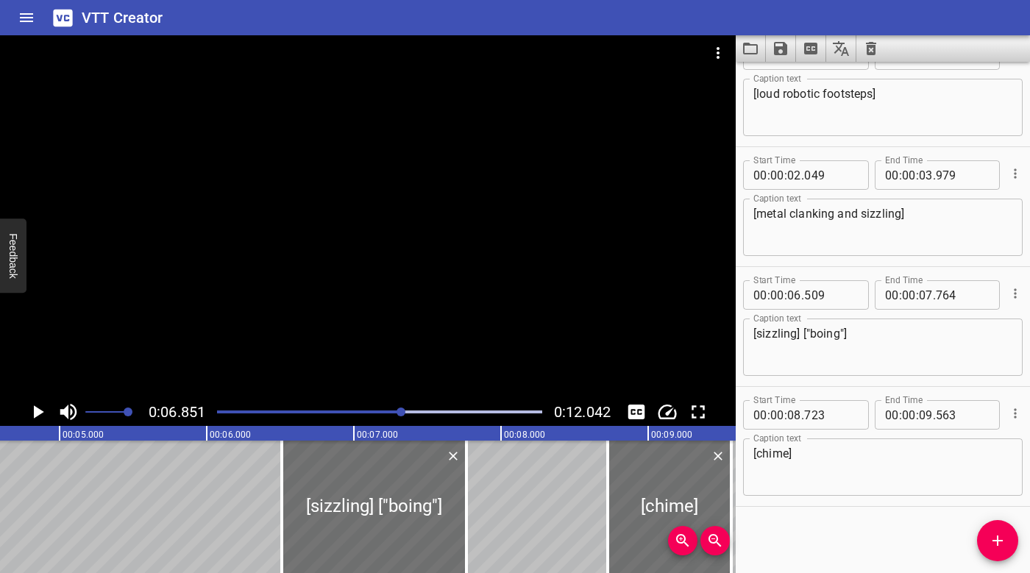
click at [392, 303] on div at bounding box center [367, 216] width 735 height 363
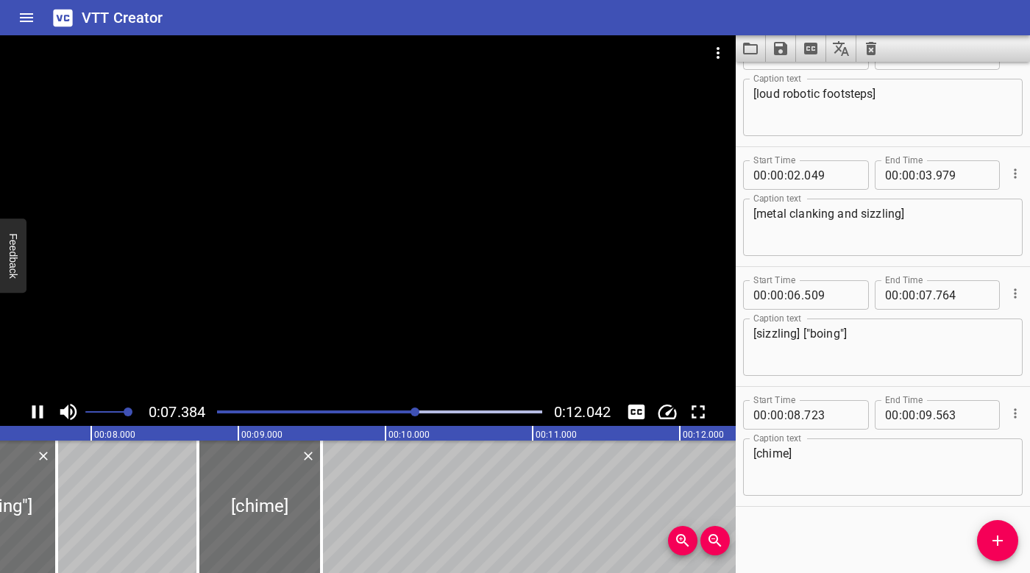
click at [381, 302] on div at bounding box center [367, 216] width 735 height 363
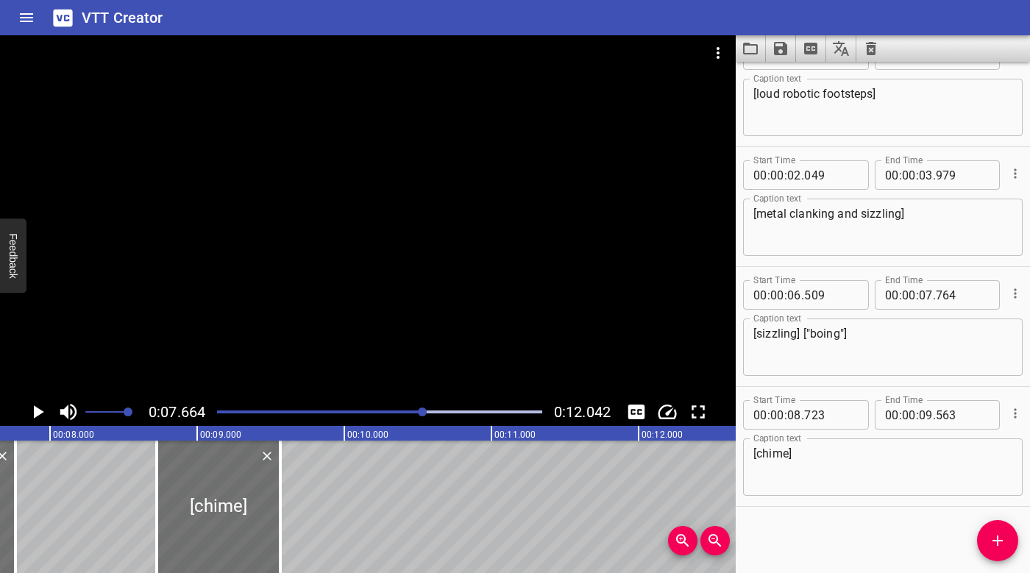
click at [485, 190] on div at bounding box center [367, 216] width 735 height 363
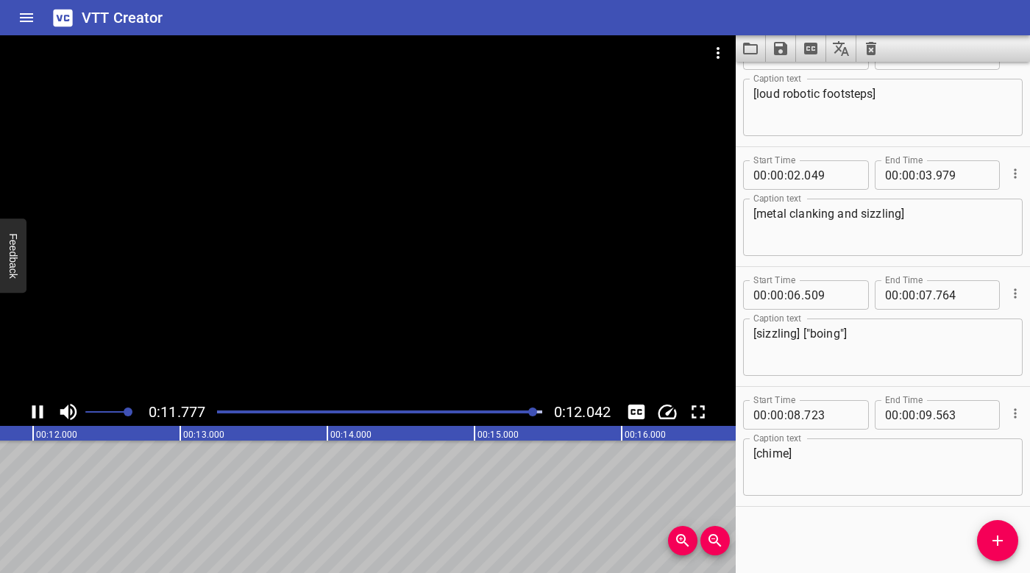
scroll to position [0, 1771]
